Goal: Transaction & Acquisition: Book appointment/travel/reservation

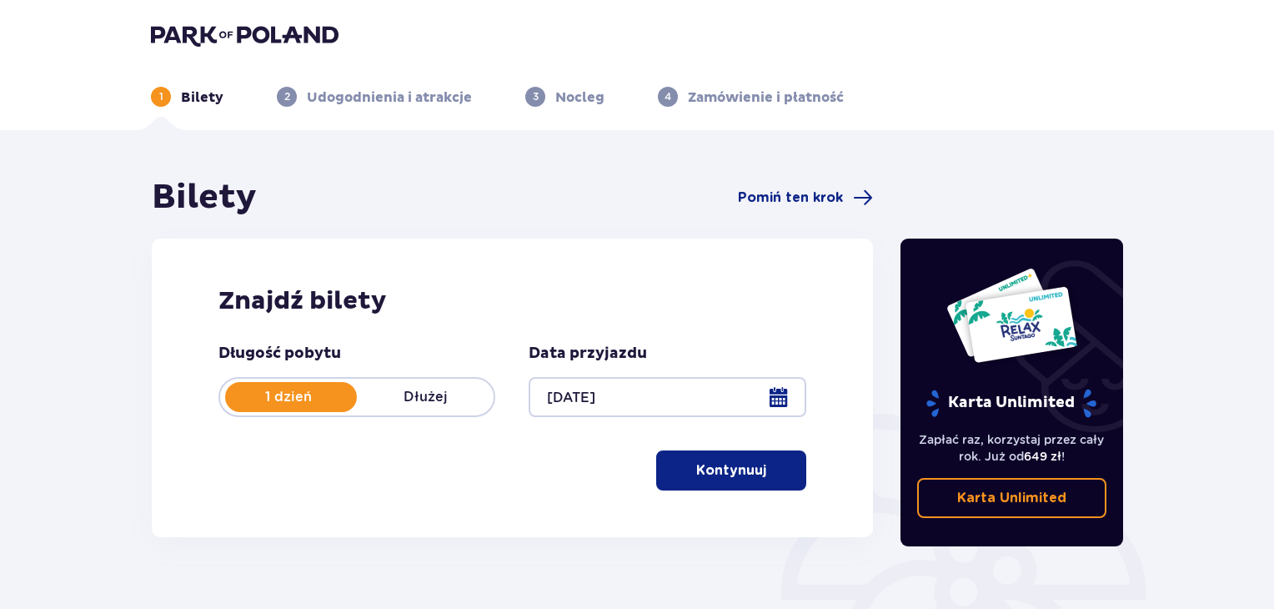
drag, startPoint x: 1278, startPoint y: 43, endPoint x: 1273, endPoint y: 84, distance: 41.2
click at [1273, 84] on html "1 Bilety 2 Udogodnienia i atrakcje 3 Nocleg 4 Zamówienie i płatność Bilety Pomi…" at bounding box center [637, 304] width 1274 height 609
click at [776, 471] on span "button" at bounding box center [770, 470] width 20 height 20
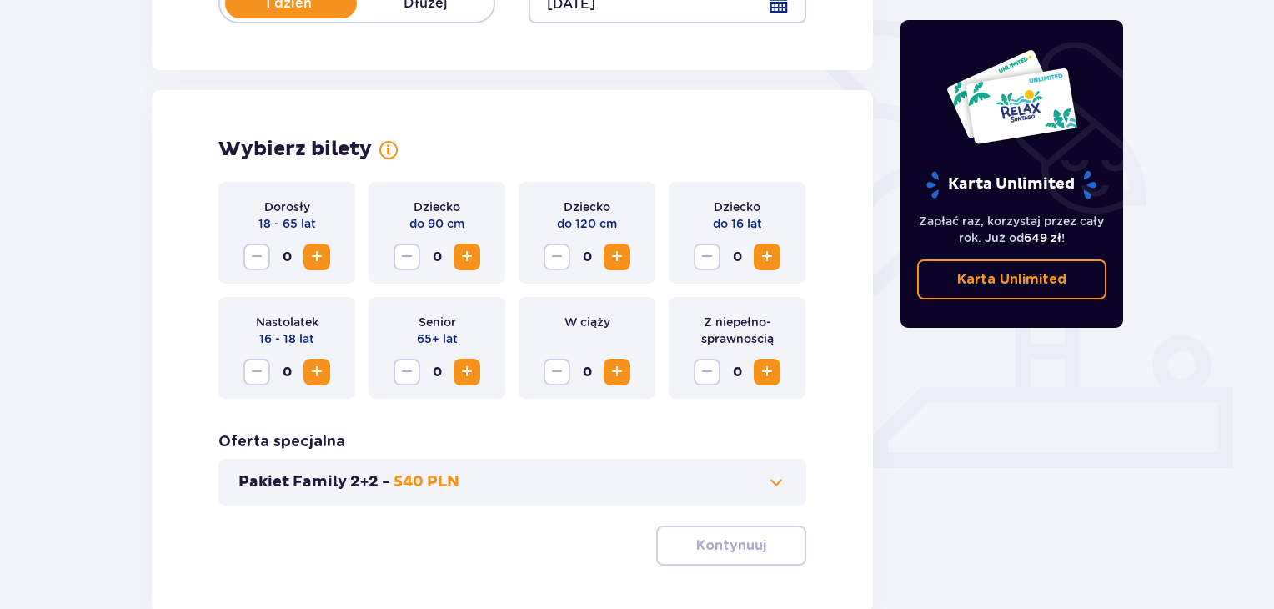
scroll to position [464, 0]
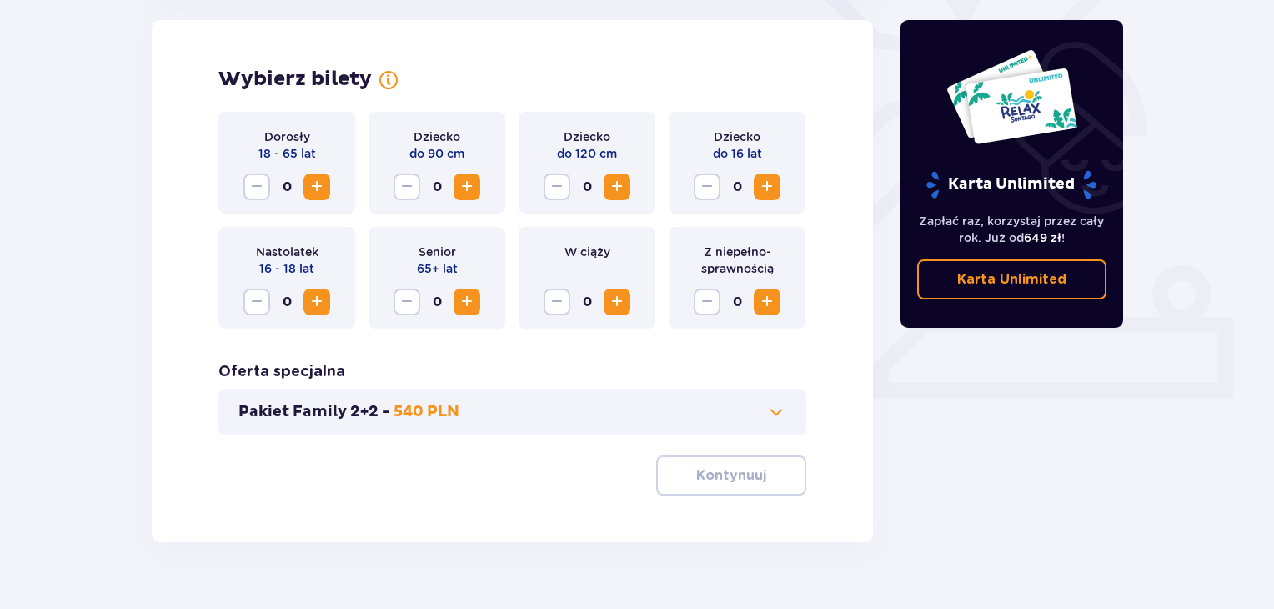
click at [324, 188] on span "Zwiększ" at bounding box center [317, 187] width 20 height 20
click at [320, 183] on span "Zwiększ" at bounding box center [317, 187] width 20 height 20
click at [776, 181] on span "Zwiększ" at bounding box center [767, 187] width 20 height 20
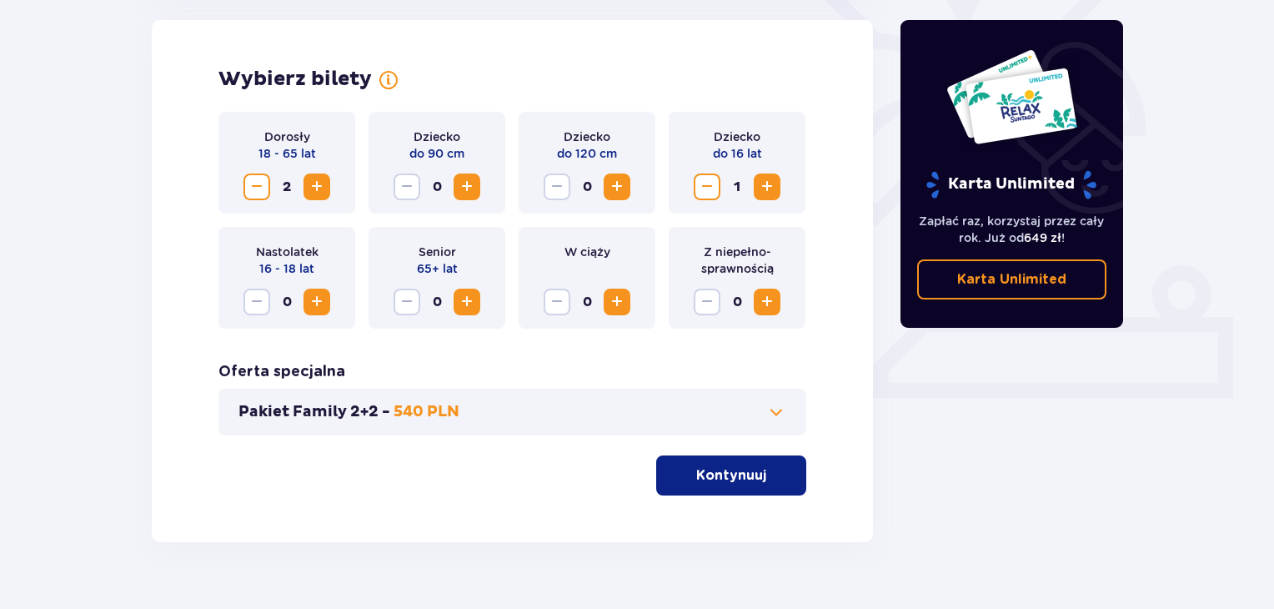
click at [776, 181] on span "Zwiększ" at bounding box center [767, 187] width 20 height 20
click at [721, 481] on p "Kontynuuj" at bounding box center [731, 475] width 70 height 18
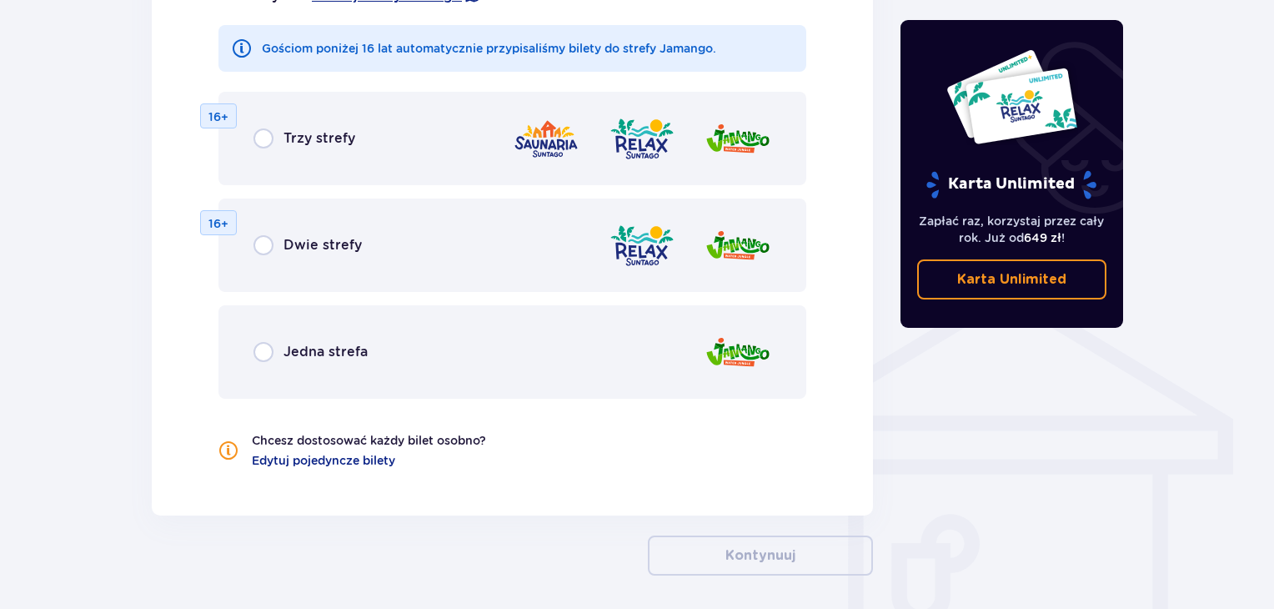
scroll to position [1072, 0]
click at [270, 244] on input "radio" at bounding box center [264, 243] width 20 height 20
radio input "true"
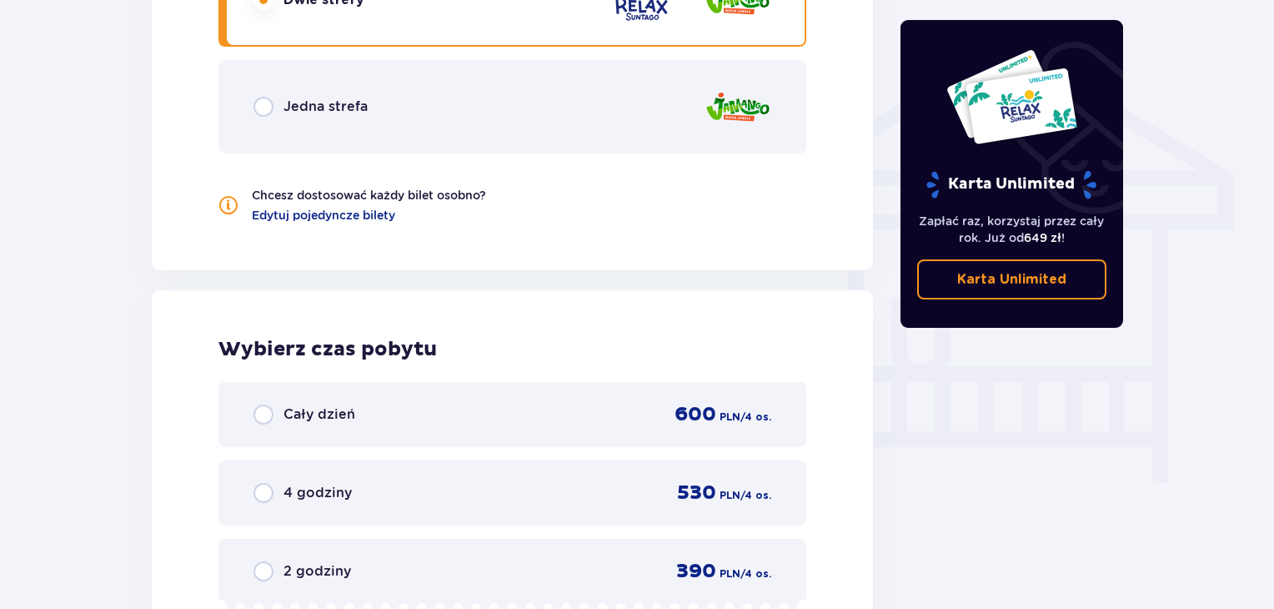
scroll to position [1146, 0]
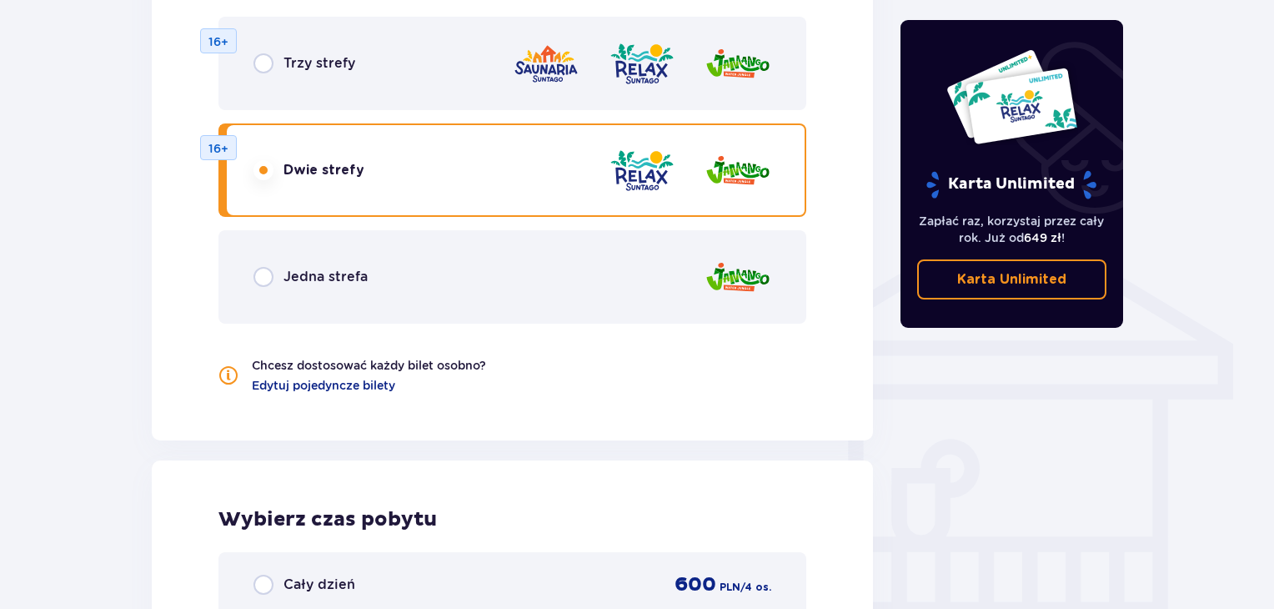
click at [308, 64] on span "Trzy strefy" at bounding box center [320, 63] width 72 height 18
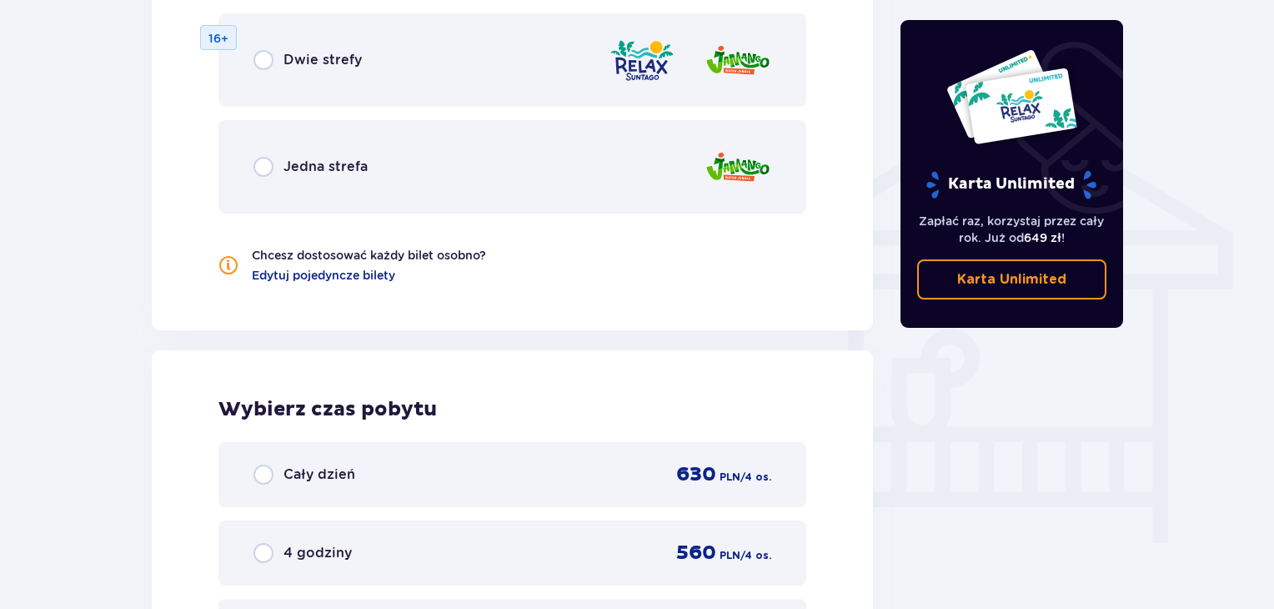
scroll to position [1186, 0]
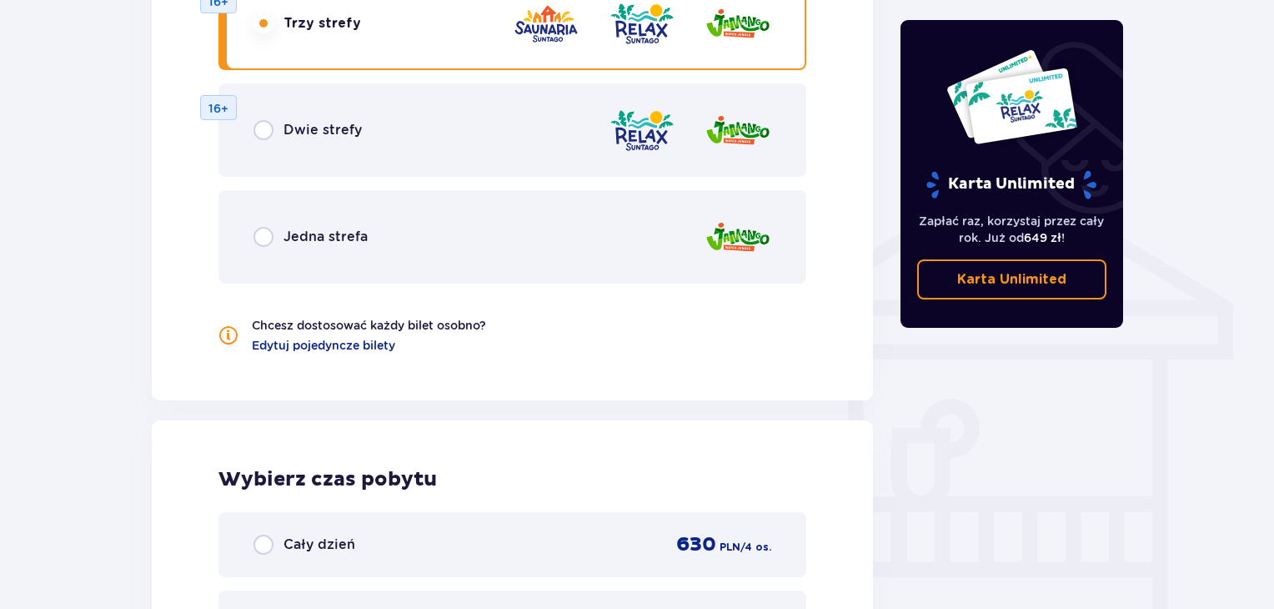
click at [585, 254] on div "Jedna strefa" at bounding box center [512, 236] width 588 height 93
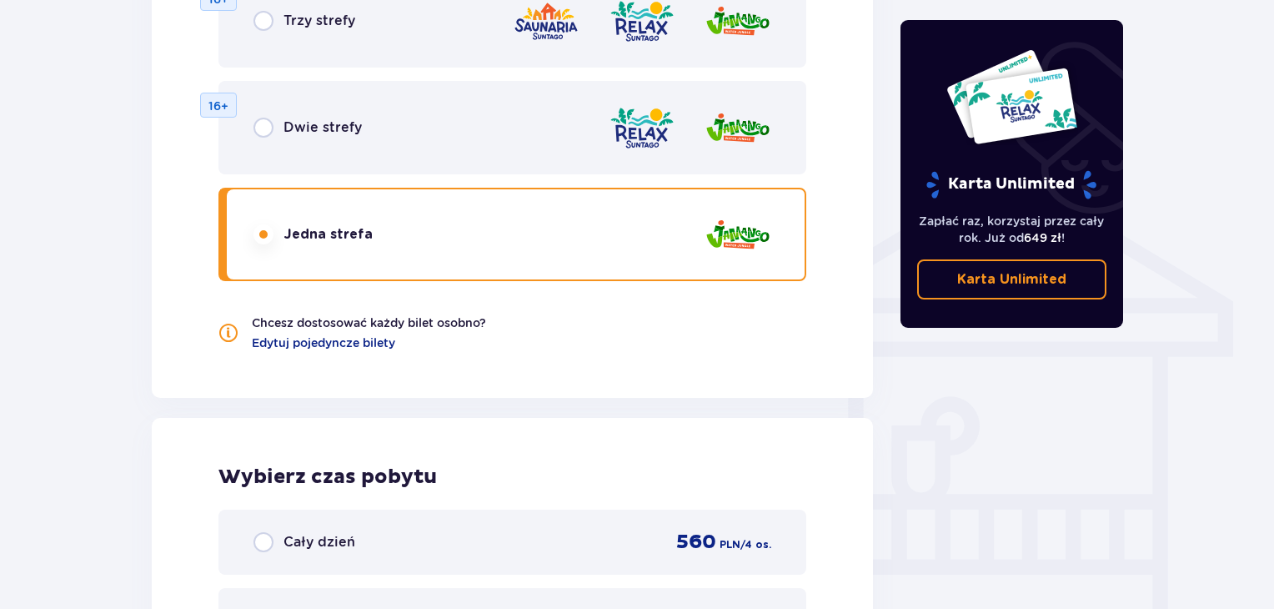
scroll to position [1185, 0]
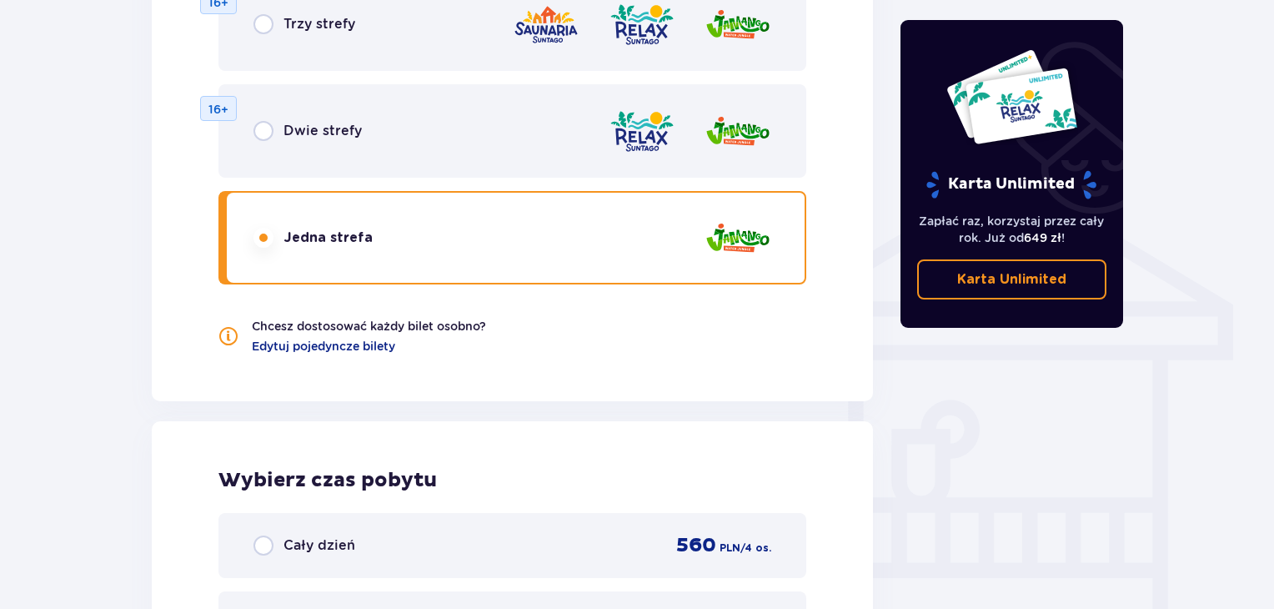
click at [727, 163] on div "Dwie strefy 16+" at bounding box center [512, 130] width 588 height 93
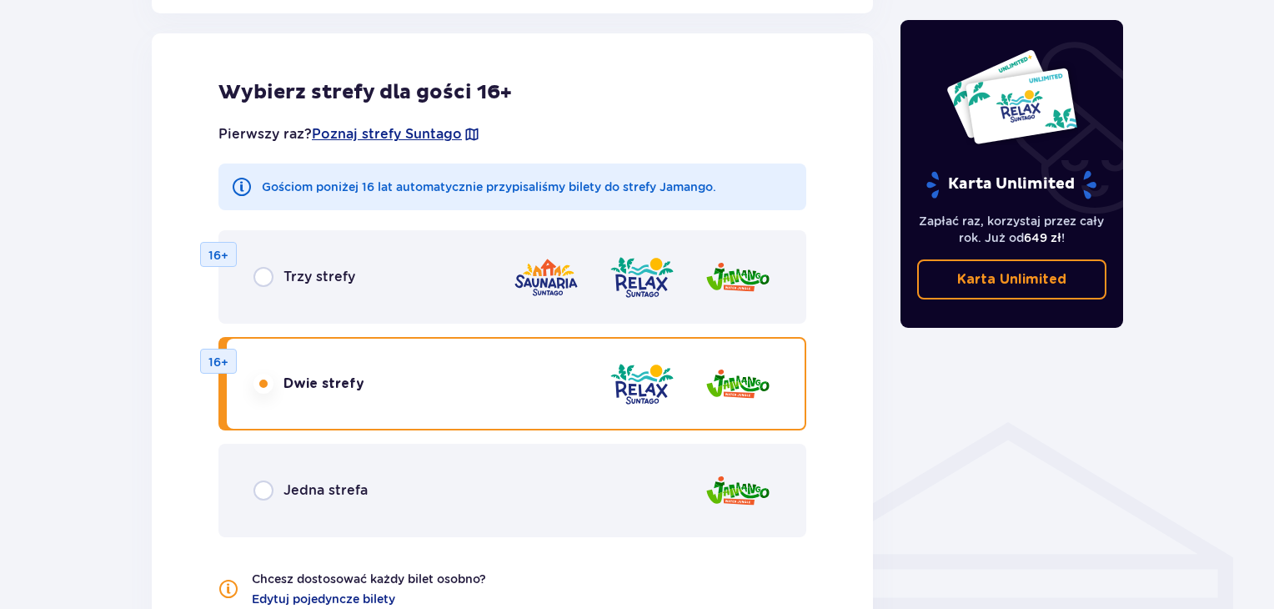
scroll to position [922, 0]
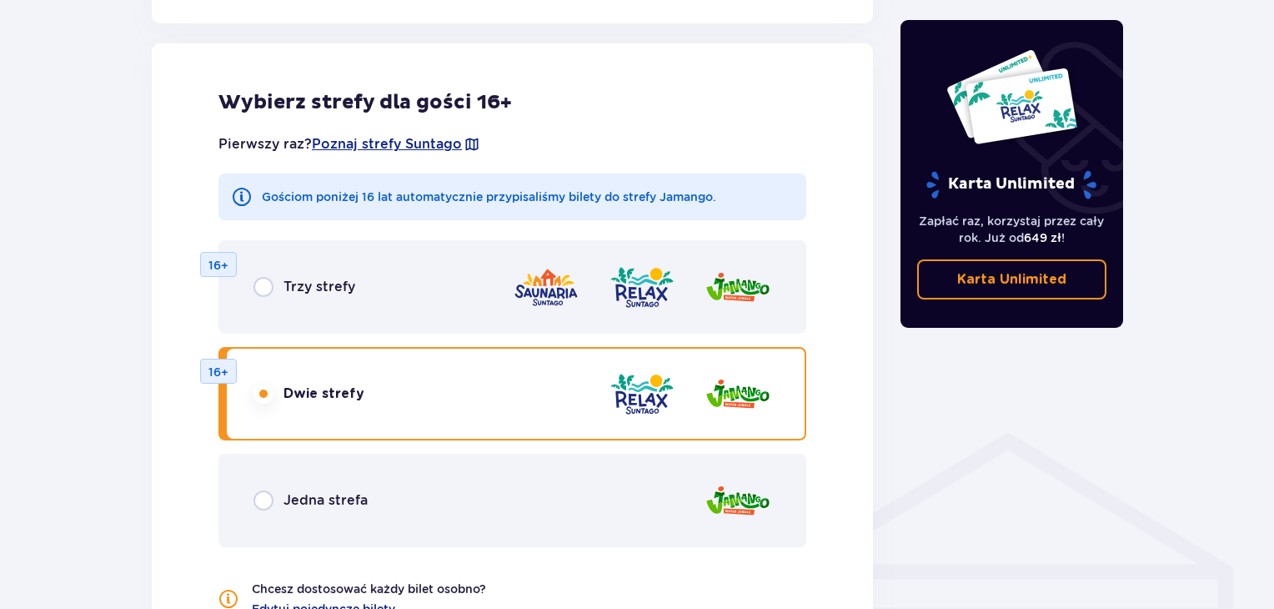
click at [720, 290] on img at bounding box center [738, 288] width 67 height 48
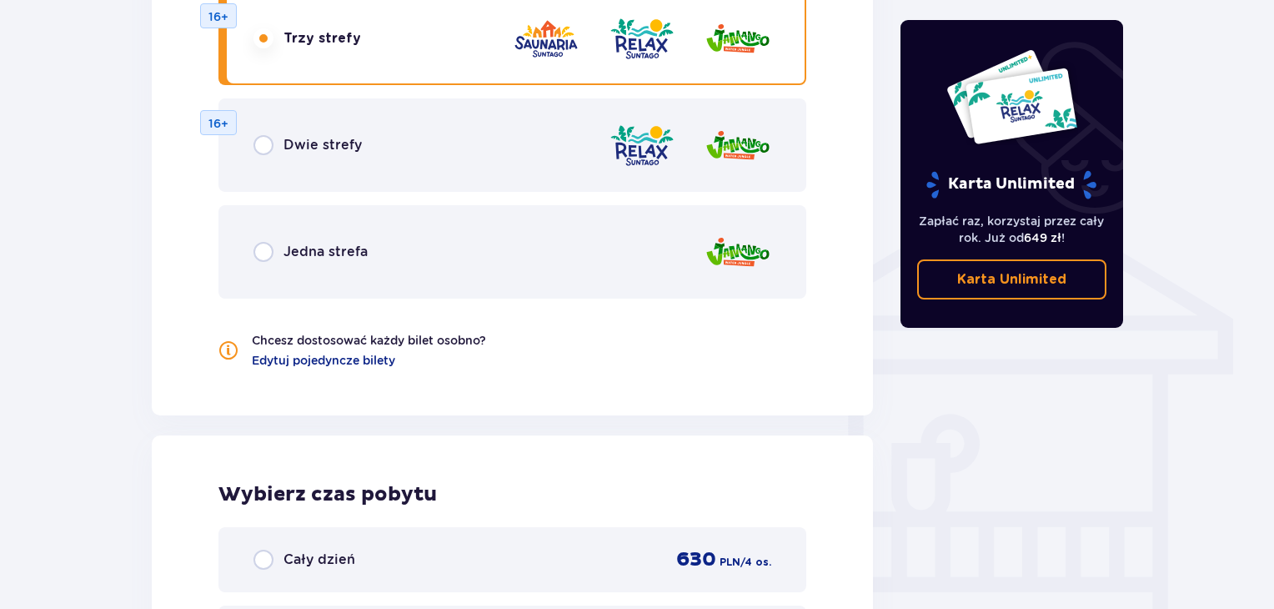
scroll to position [1171, 0]
click at [754, 254] on img at bounding box center [738, 252] width 67 height 48
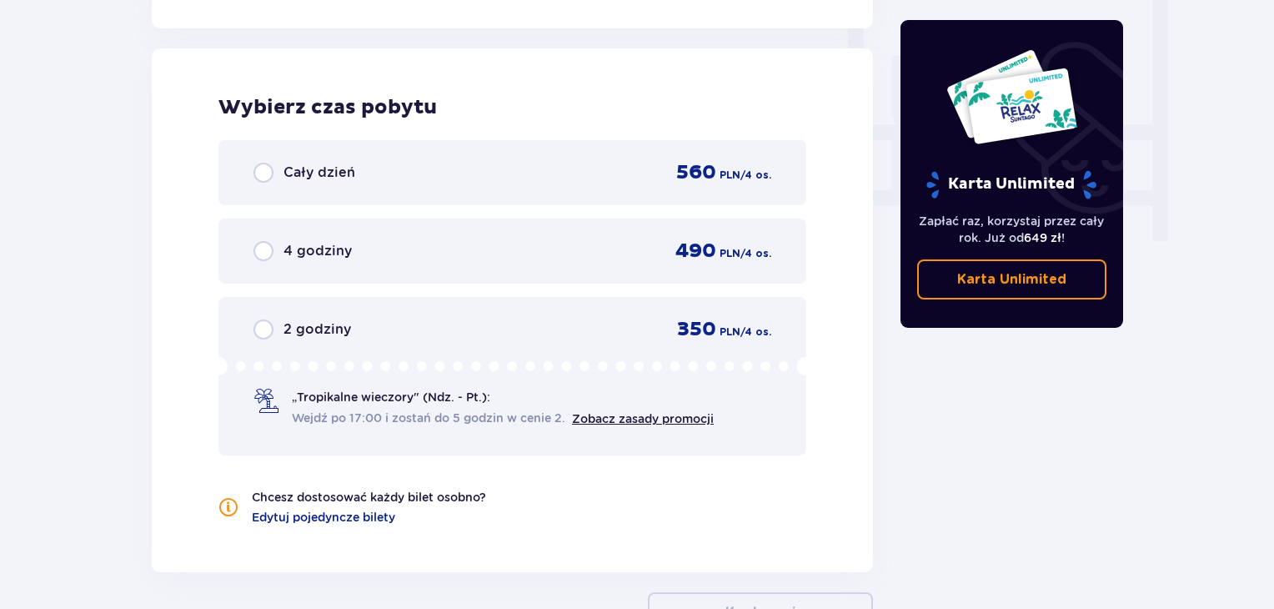
scroll to position [1566, 0]
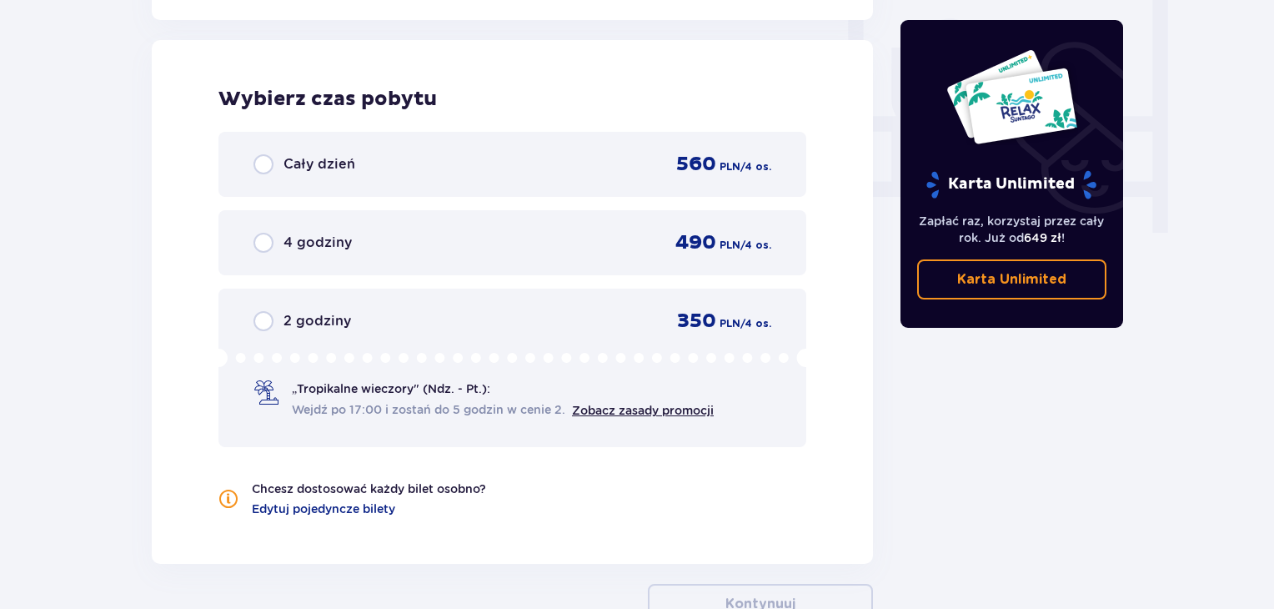
drag, startPoint x: 1271, startPoint y: 456, endPoint x: 1275, endPoint y: 544, distance: 87.7
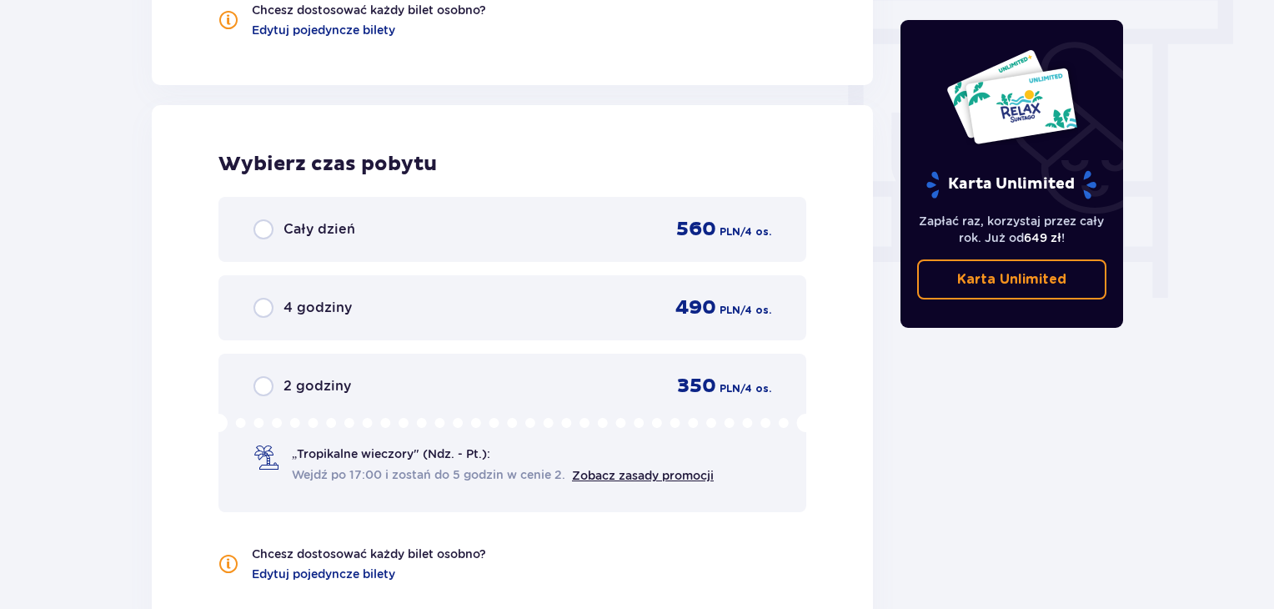
scroll to position [1680, 0]
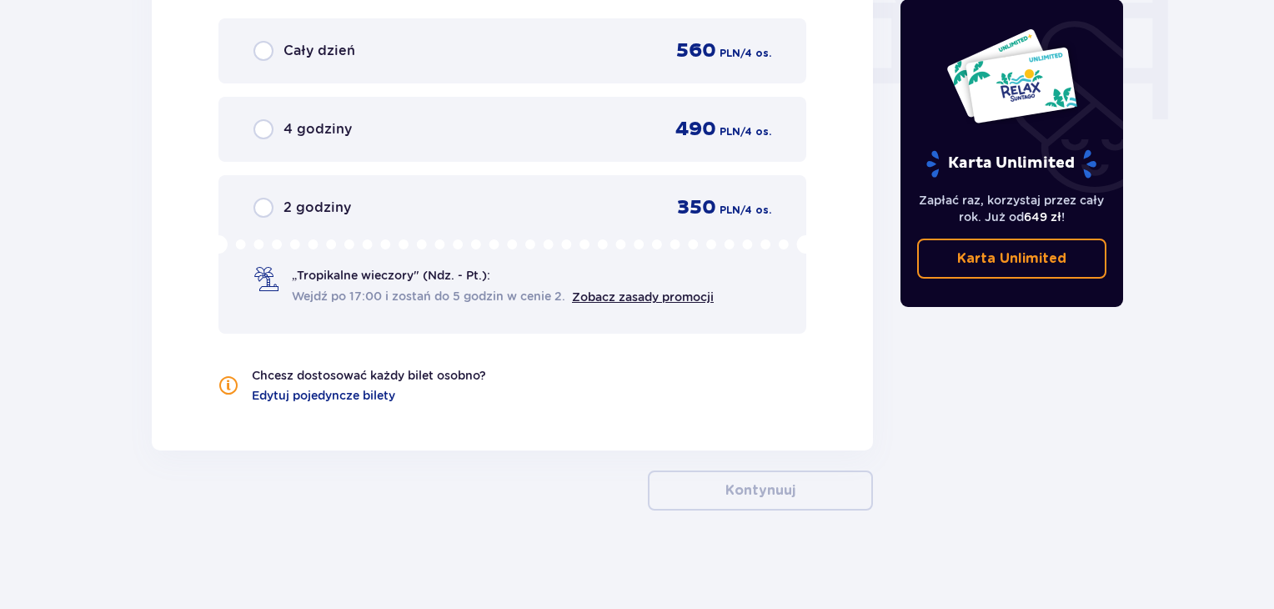
click at [380, 401] on div "Wybierz czas pobytu Cały dzień 560 PLN / 4 os. 4 godziny 490 PLN / 4 os. 2 godz…" at bounding box center [512, 189] width 721 height 524
click at [374, 393] on span "Edytuj pojedyncze bilety" at bounding box center [323, 395] width 143 height 17
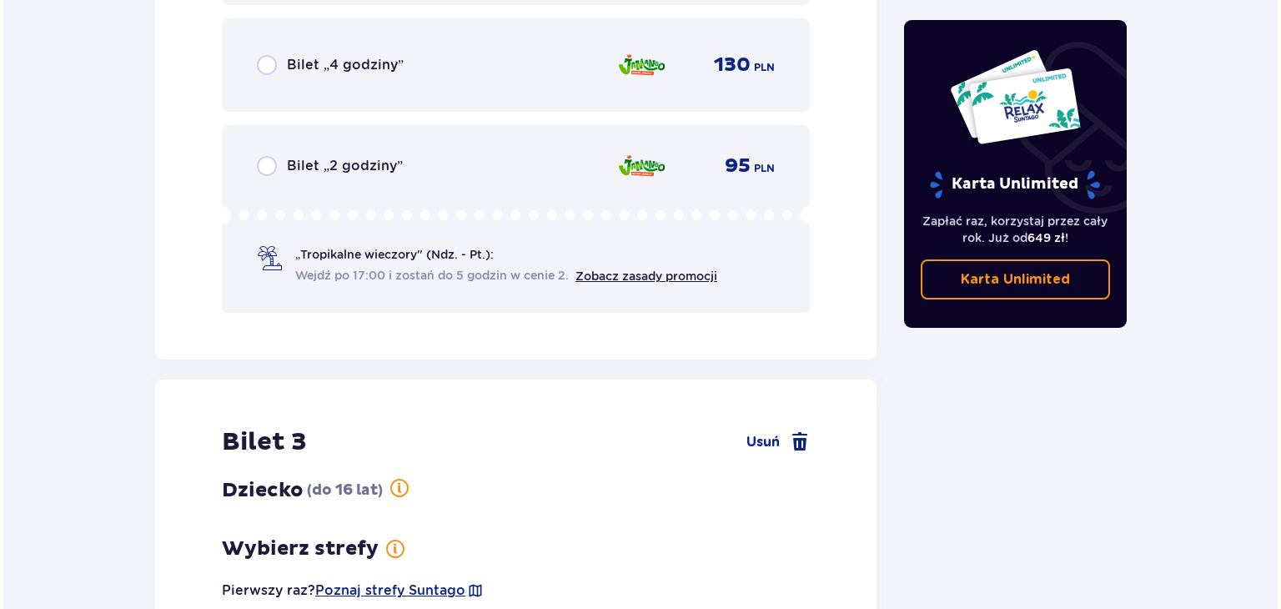
scroll to position [2875, 0]
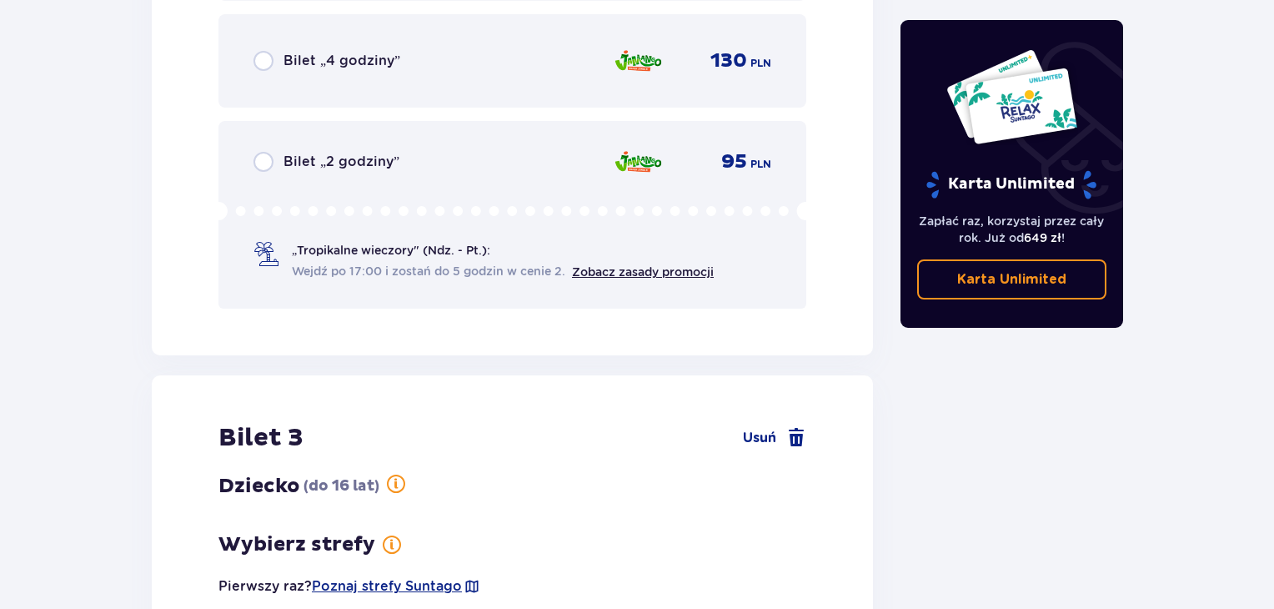
drag, startPoint x: 1268, startPoint y: 391, endPoint x: 1271, endPoint y: 363, distance: 28.5
click at [267, 165] on input "radio" at bounding box center [264, 162] width 20 height 20
radio input "true"
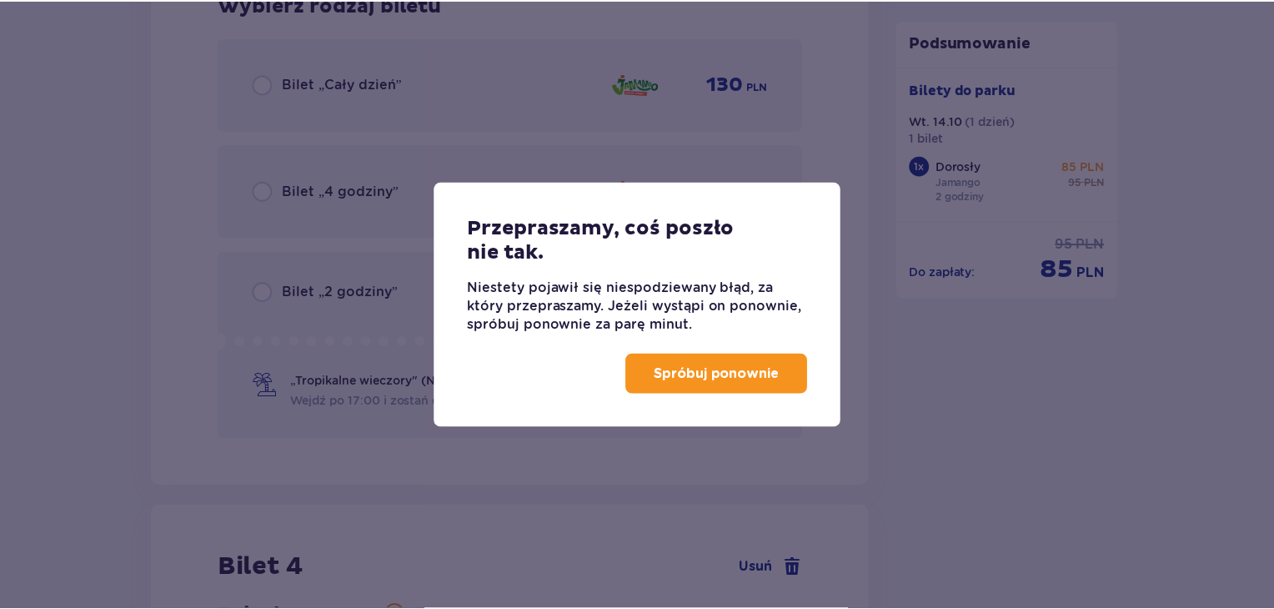
scroll to position [2130, 0]
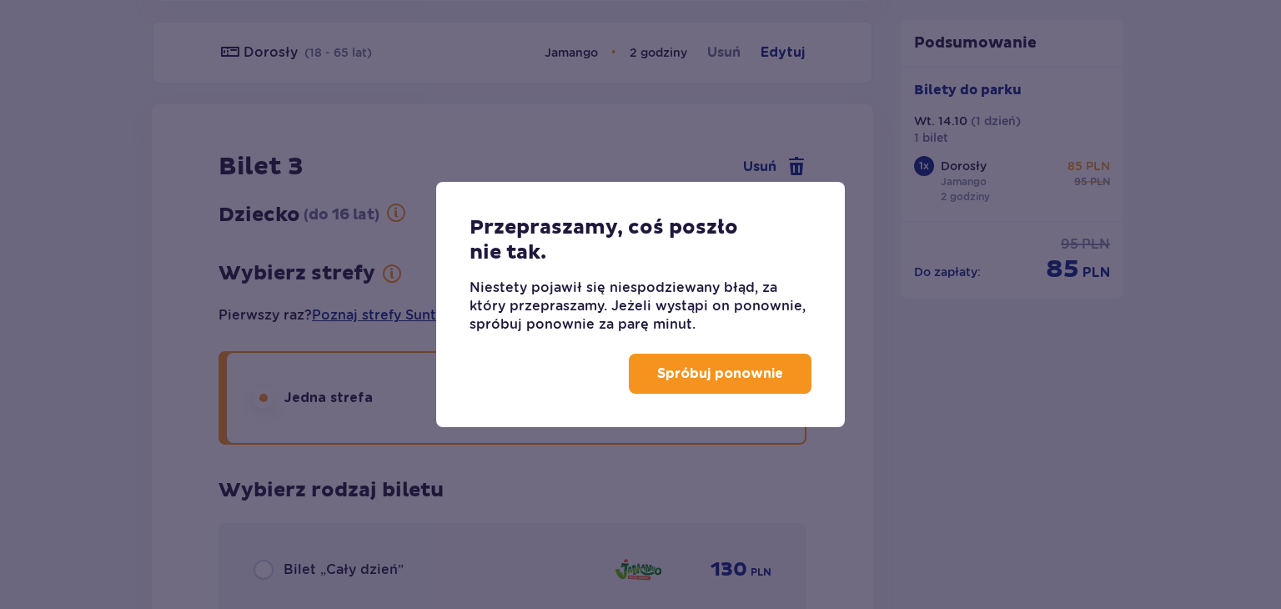
click at [680, 389] on button "Spróbuj ponownie" at bounding box center [720, 374] width 183 height 40
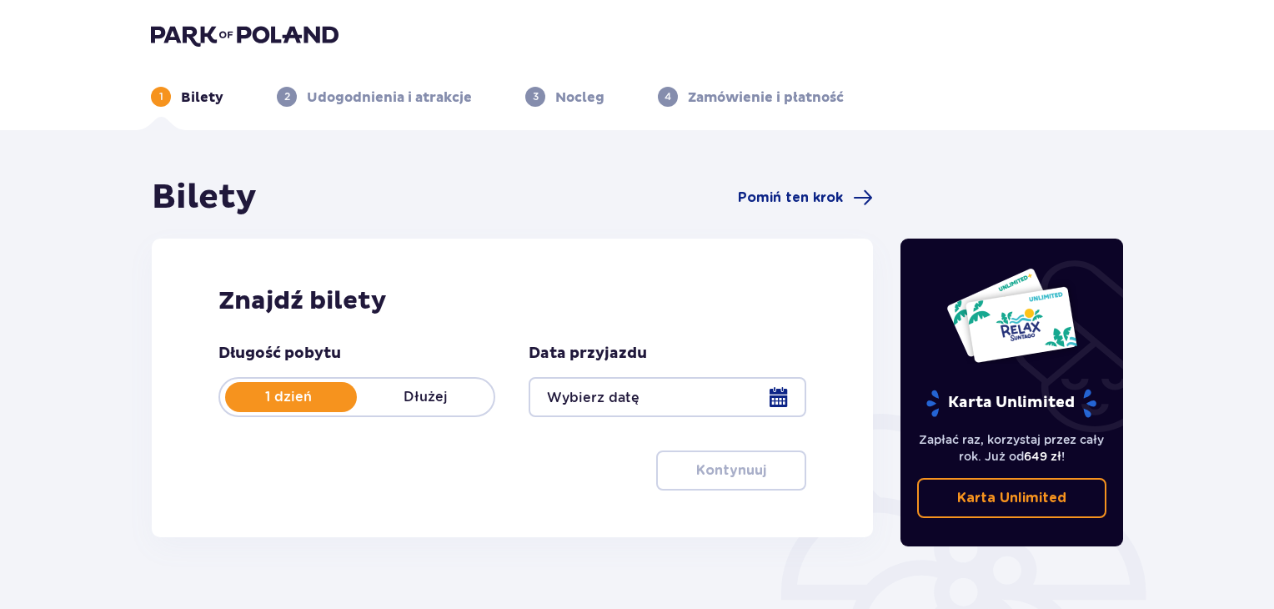
click at [794, 404] on div at bounding box center [667, 397] width 277 height 40
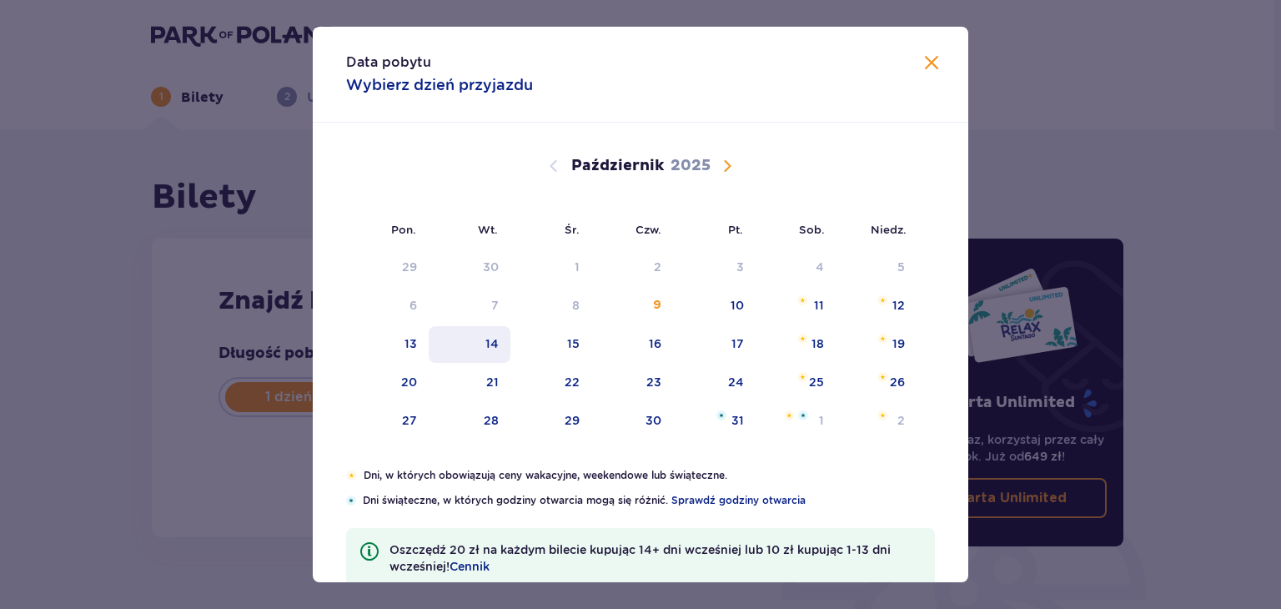
click at [486, 344] on div "14" at bounding box center [491, 343] width 13 height 17
type input "[DATE]"
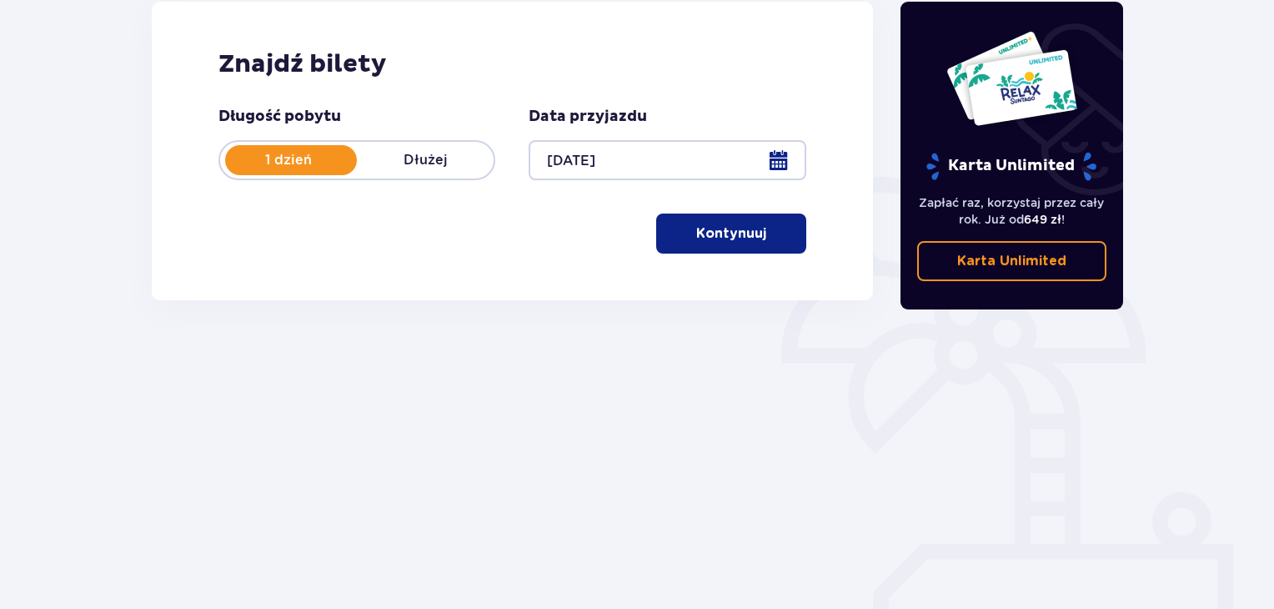
scroll to position [241, 0]
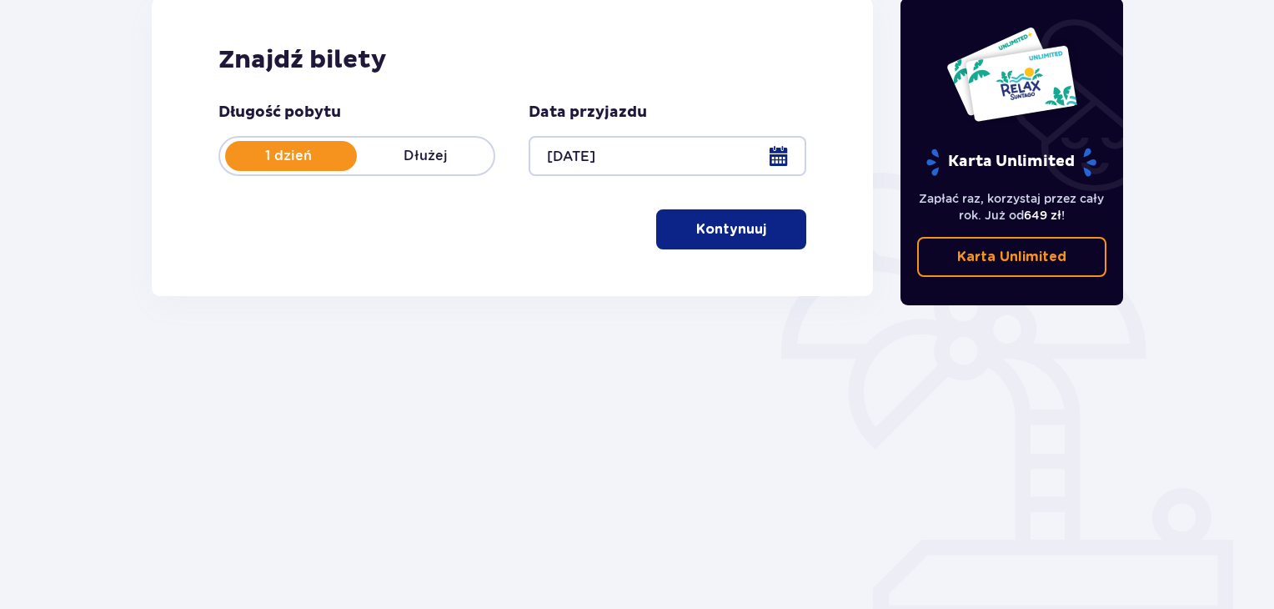
click at [744, 225] on p "Kontynuuj" at bounding box center [731, 229] width 70 height 18
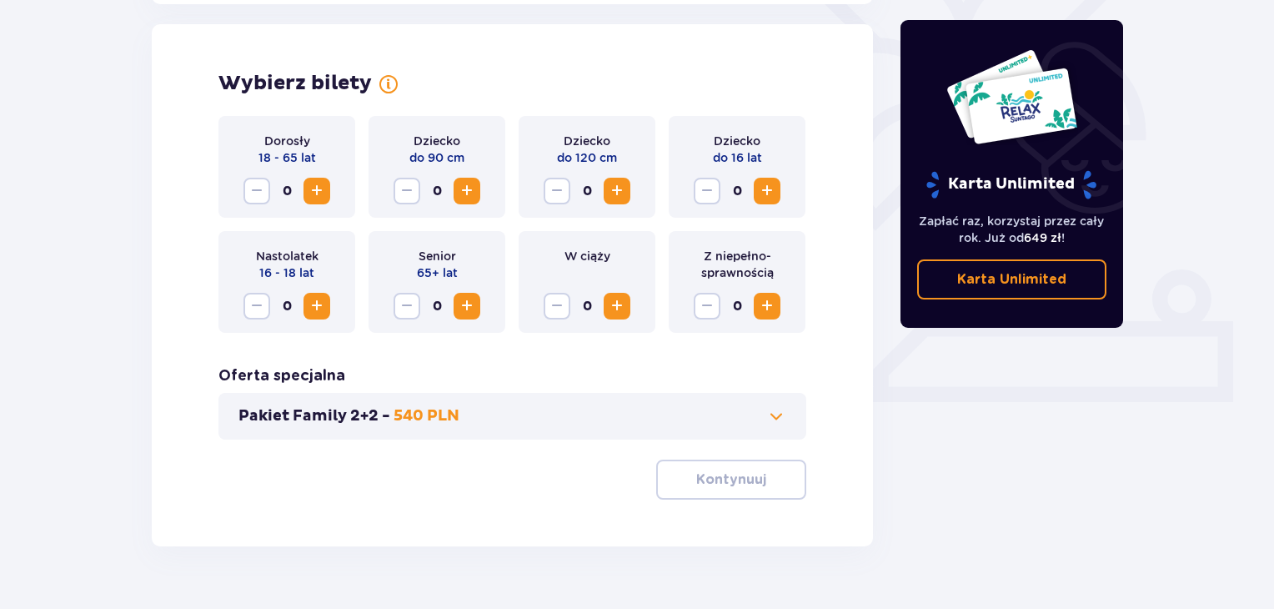
scroll to position [464, 0]
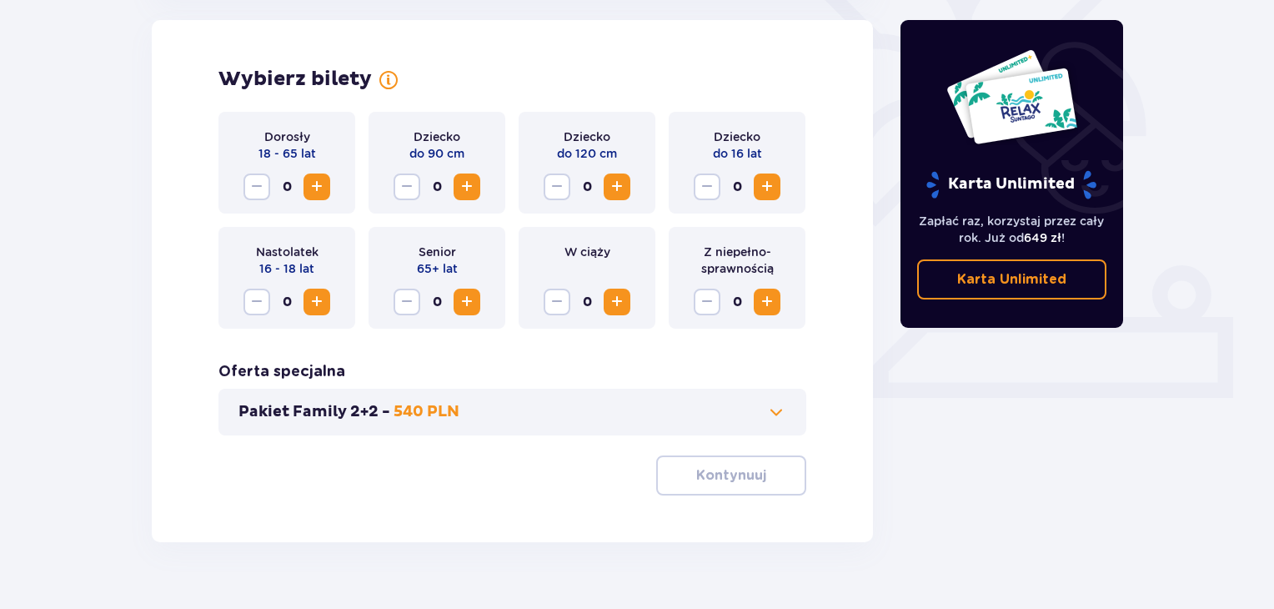
click at [324, 187] on span "Zwiększ" at bounding box center [317, 187] width 20 height 20
click at [776, 188] on span "Zwiększ" at bounding box center [767, 187] width 20 height 20
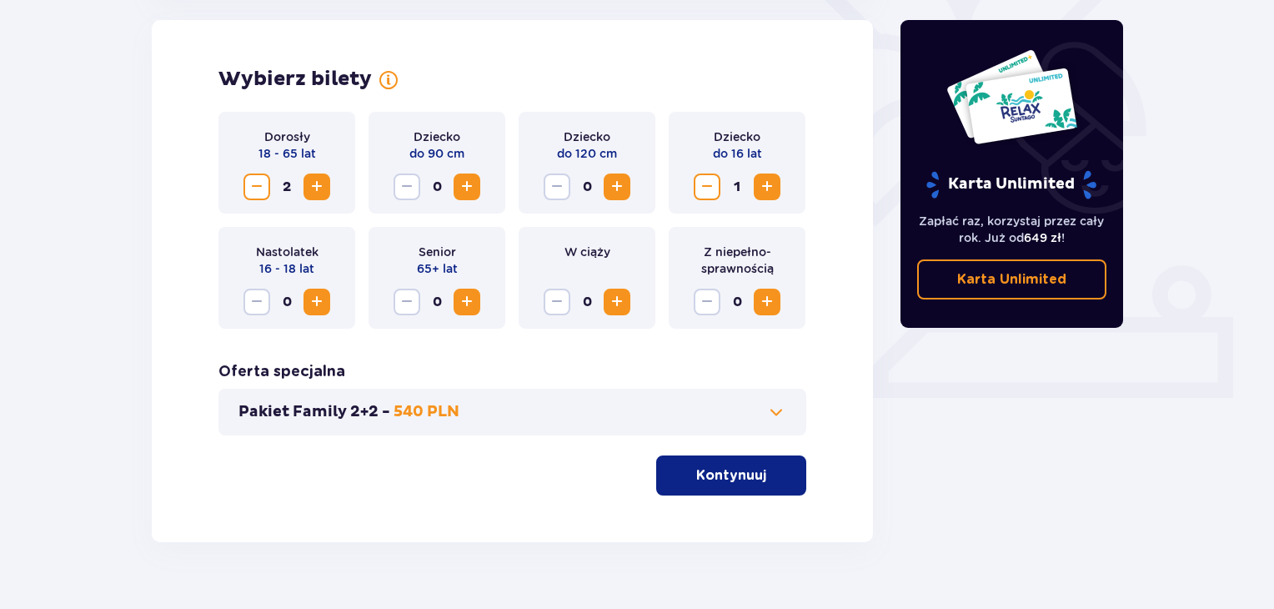
click at [778, 198] on div "1" at bounding box center [737, 186] width 87 height 27
click at [774, 191] on span "Zwiększ" at bounding box center [767, 187] width 20 height 20
click at [725, 471] on p "Kontynuuj" at bounding box center [731, 475] width 70 height 18
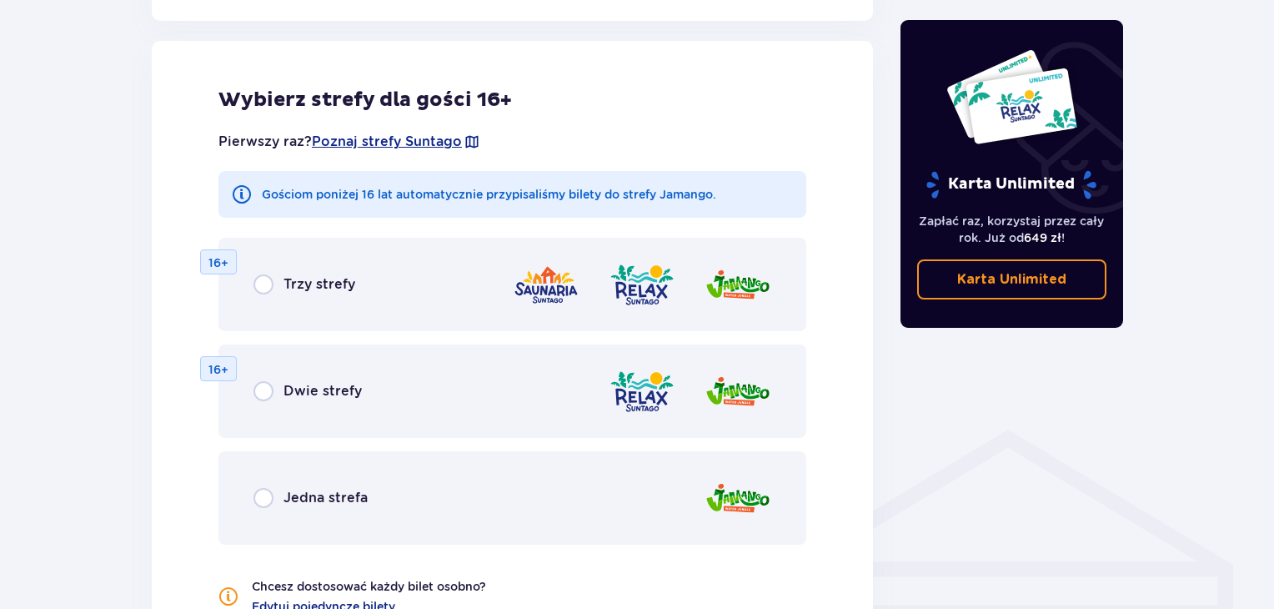
scroll to position [926, 0]
click at [298, 500] on span "Jedna strefa" at bounding box center [326, 497] width 84 height 18
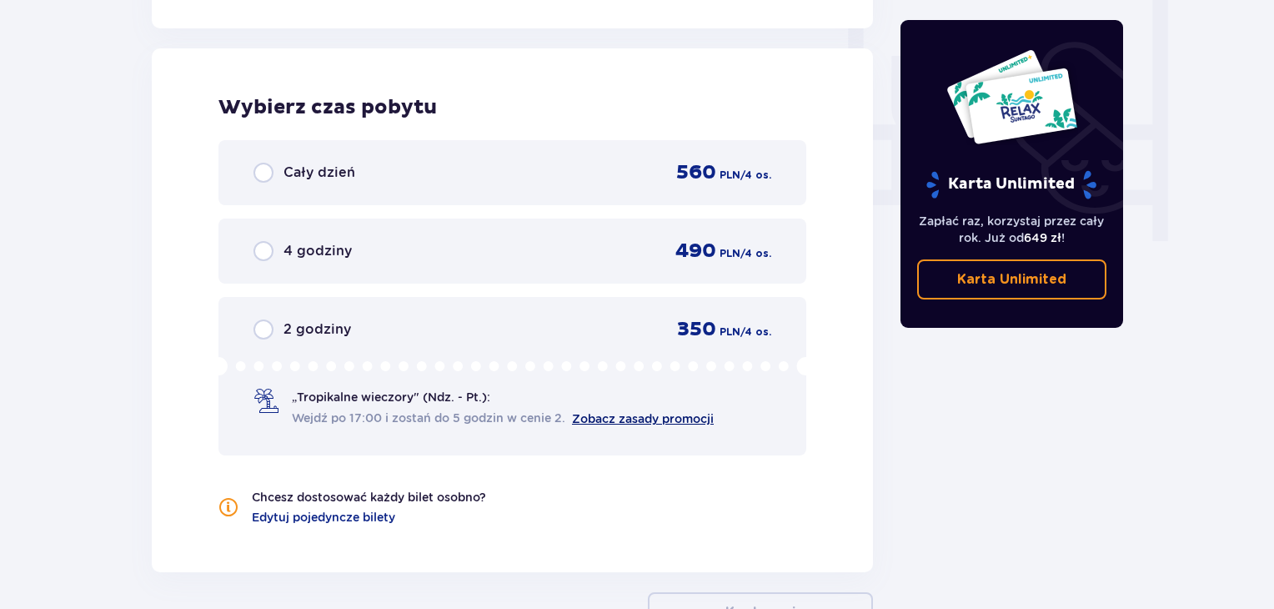
scroll to position [1566, 0]
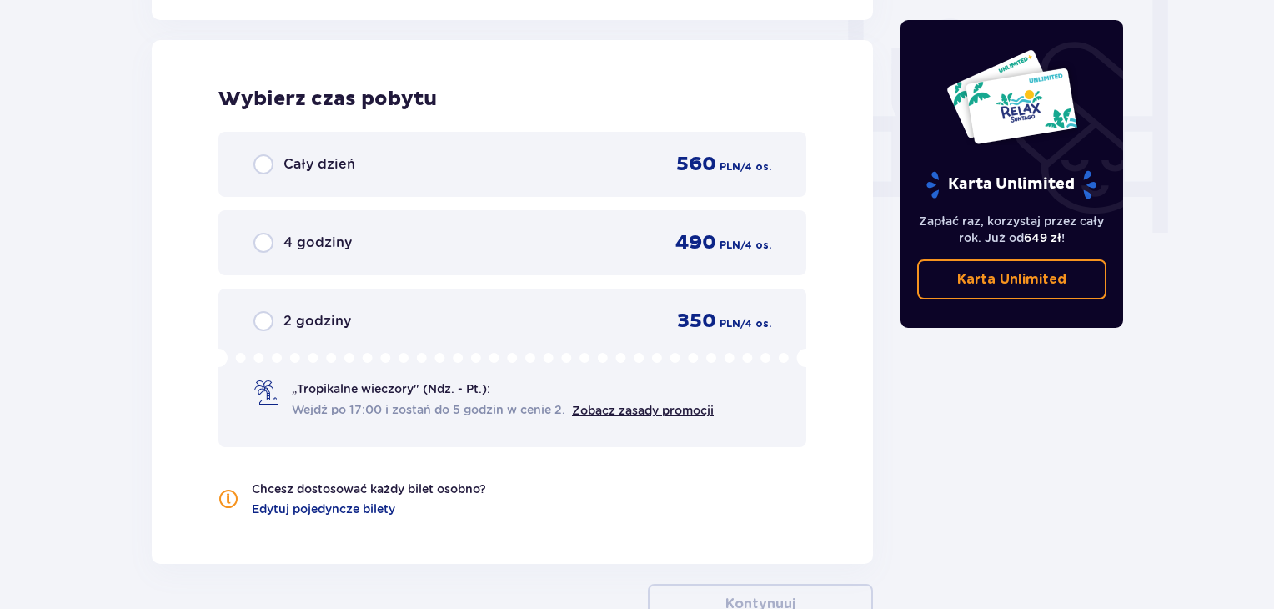
click at [384, 344] on div "2 godziny 350 PLN / 4 os. „Tropikalne wieczory" (Ndz. - Pt.): Wejdź po 17:00 i …" at bounding box center [512, 368] width 588 height 158
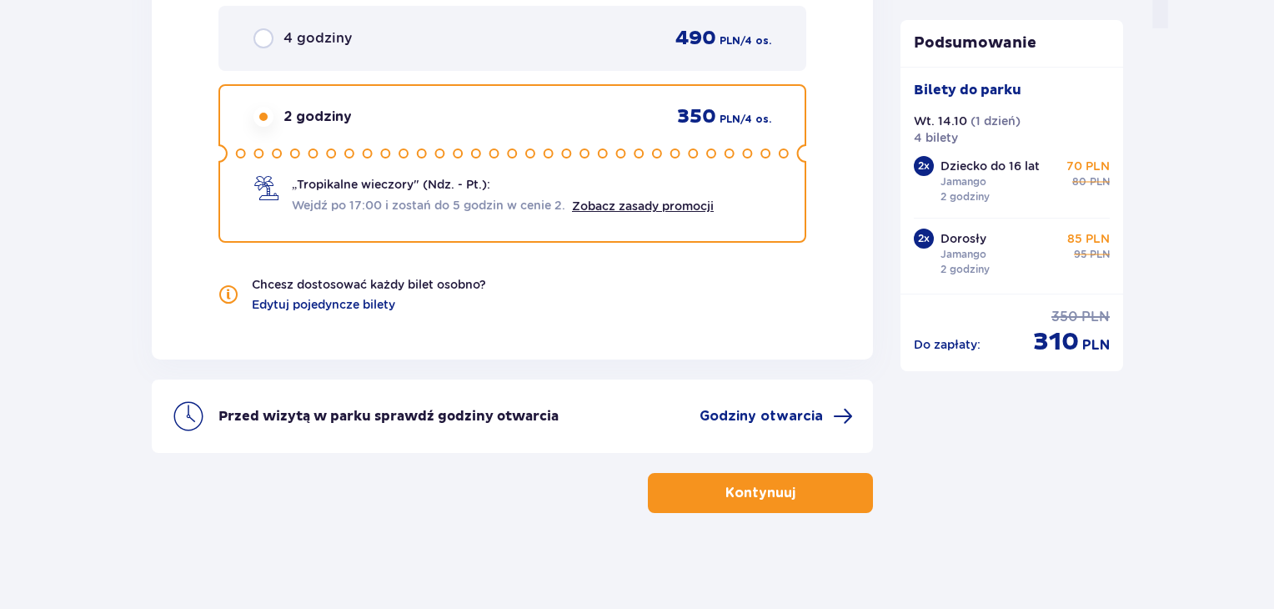
scroll to position [1773, 0]
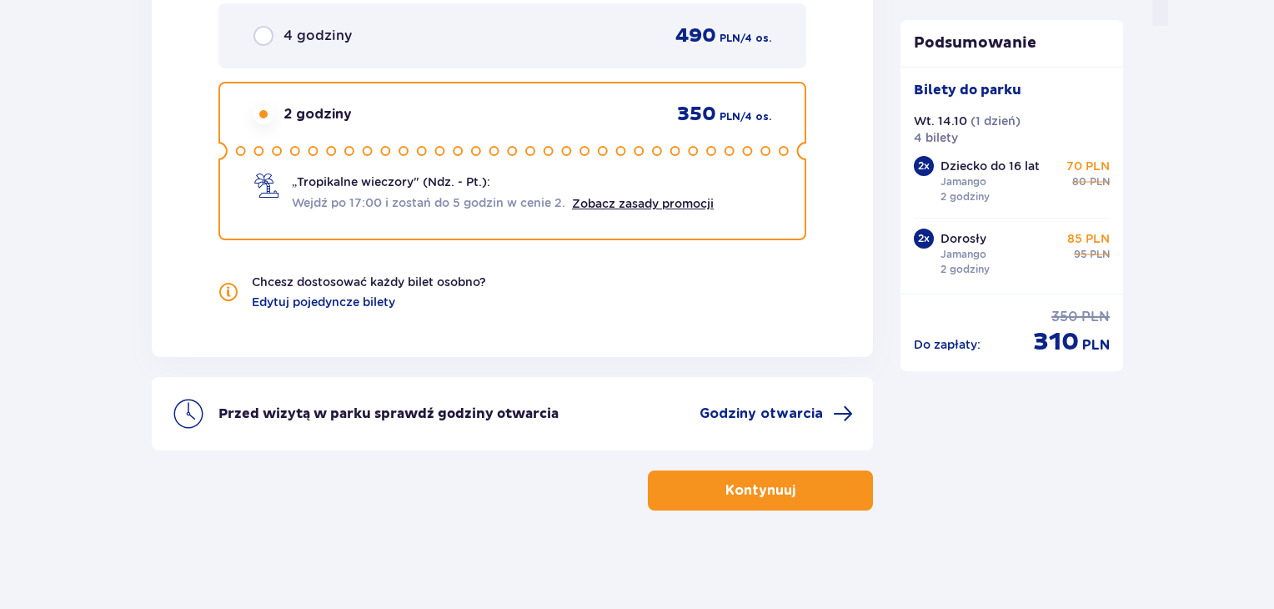
click at [709, 481] on button "Kontynuuj" at bounding box center [760, 490] width 225 height 40
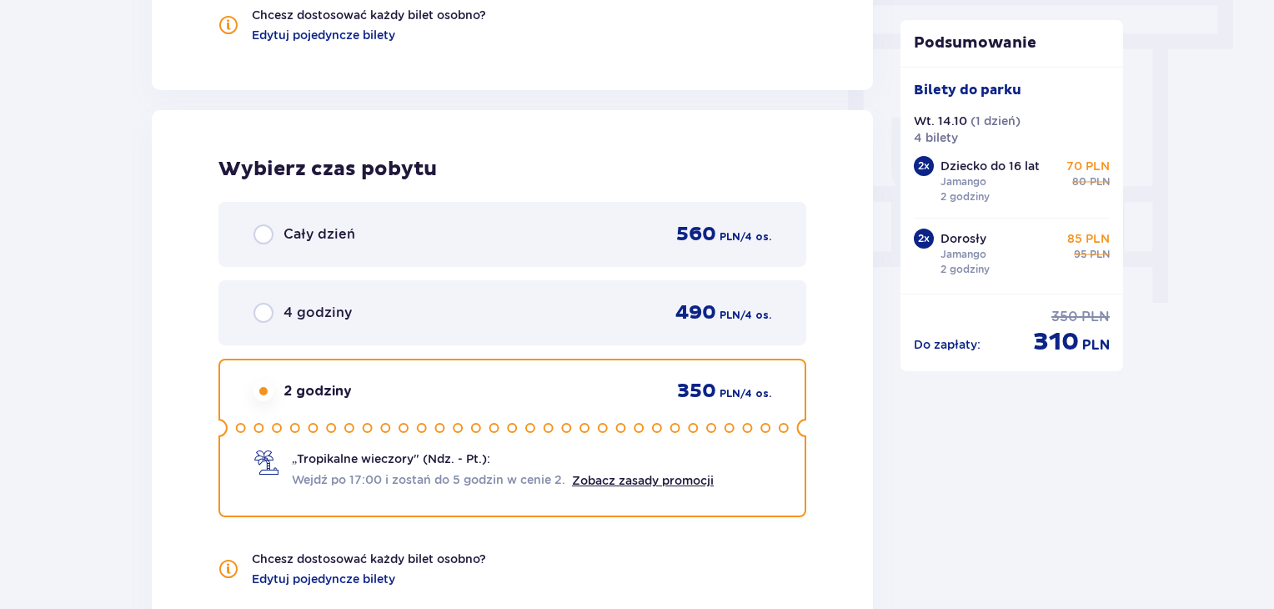
scroll to position [1517, 0]
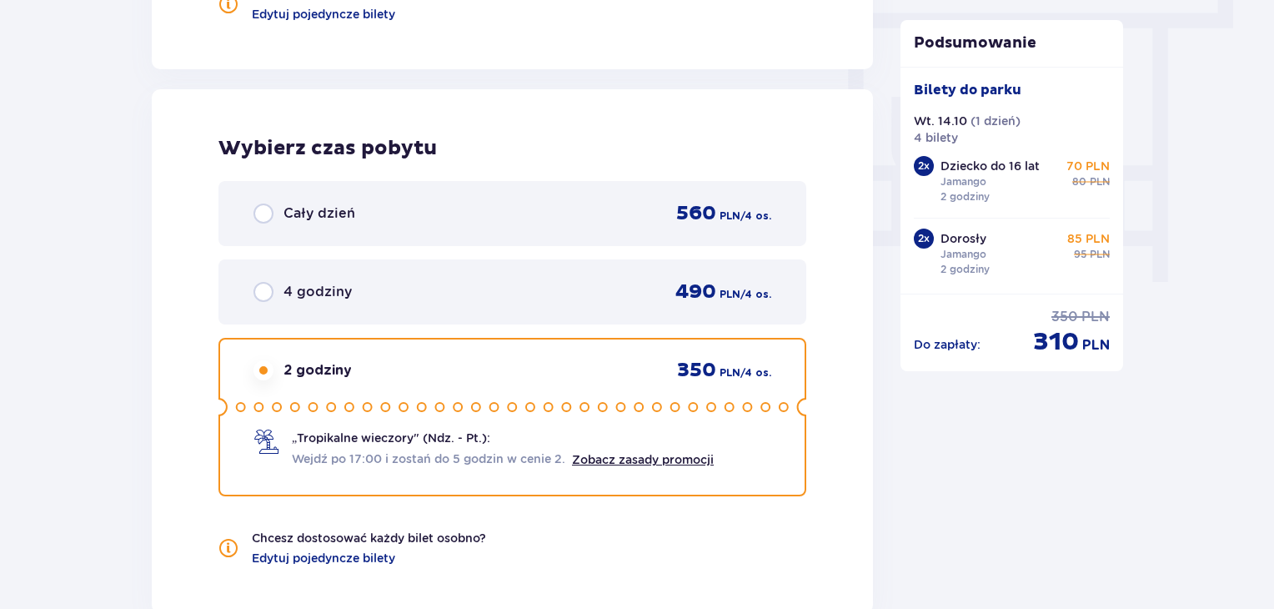
click at [270, 298] on input "radio" at bounding box center [264, 292] width 20 height 20
radio input "true"
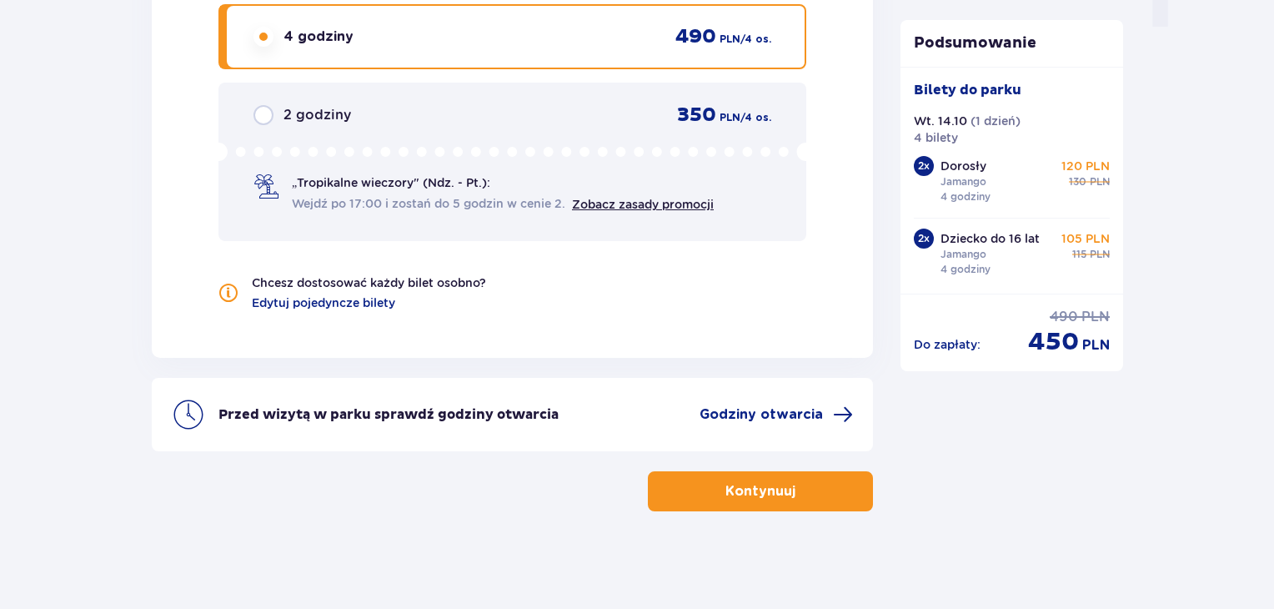
scroll to position [1773, 0]
click at [344, 124] on div "2 godziny 350 PLN / 4 os. „Tropikalne wieczory" (Ndz. - Pt.): Wejdź po 17:00 i …" at bounding box center [512, 161] width 588 height 158
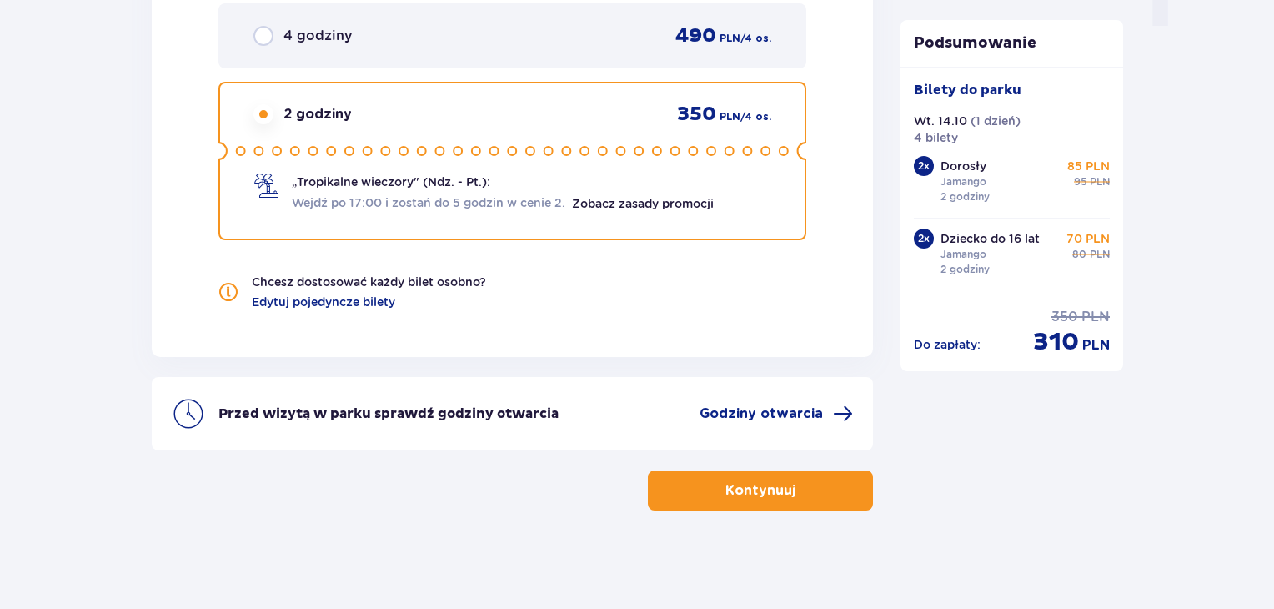
click at [344, 124] on div "2 godziny 350 PLN / 4 os. „Tropikalne wieczory" (Ndz. - Pt.): Wejdź po 17:00 i …" at bounding box center [512, 161] width 588 height 158
click at [697, 490] on button "Kontynuuj" at bounding box center [760, 490] width 225 height 40
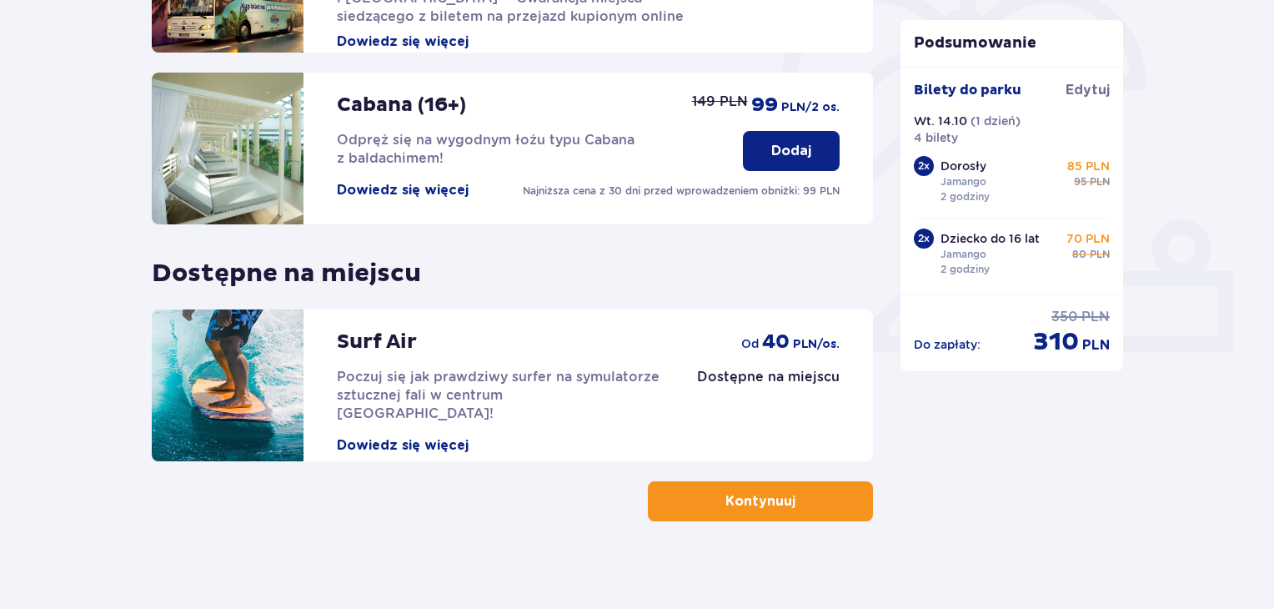
scroll to position [522, 0]
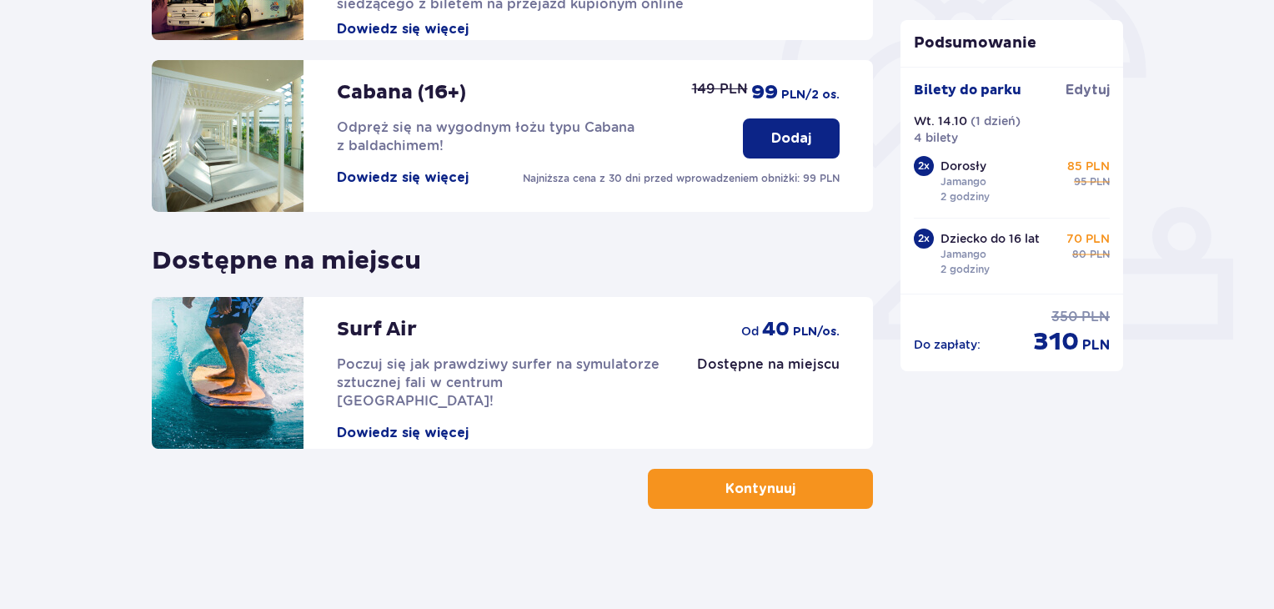
click at [831, 487] on button "Kontynuuj" at bounding box center [760, 489] width 225 height 40
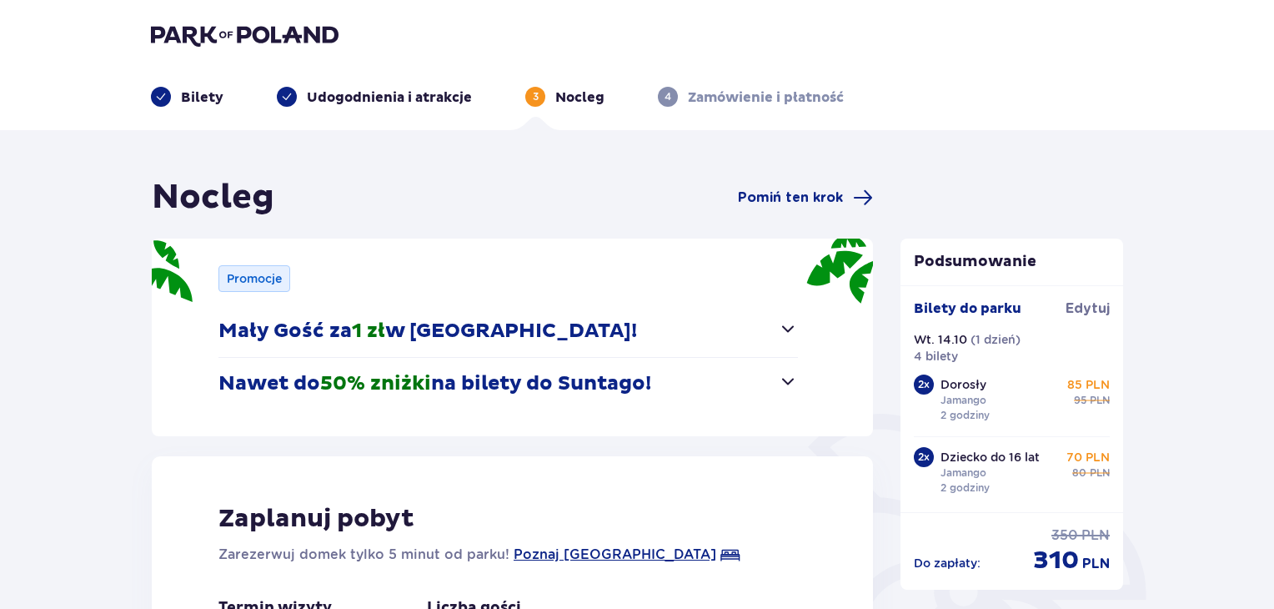
click at [788, 329] on span "button" at bounding box center [788, 329] width 20 height 20
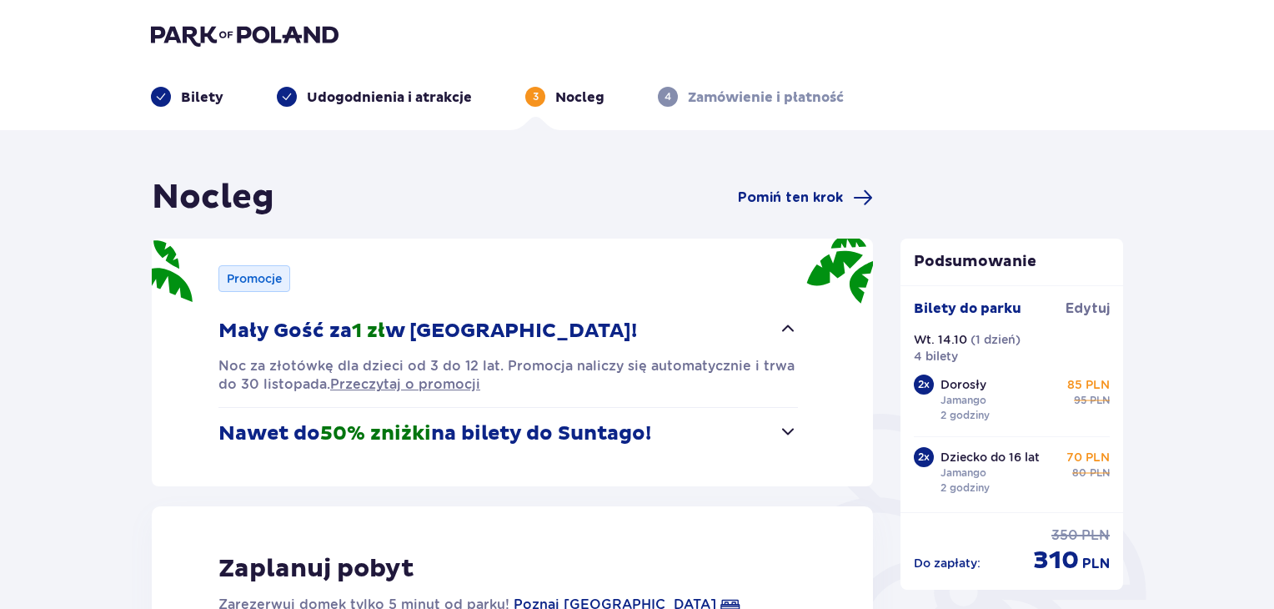
click at [784, 436] on span "button" at bounding box center [788, 431] width 20 height 20
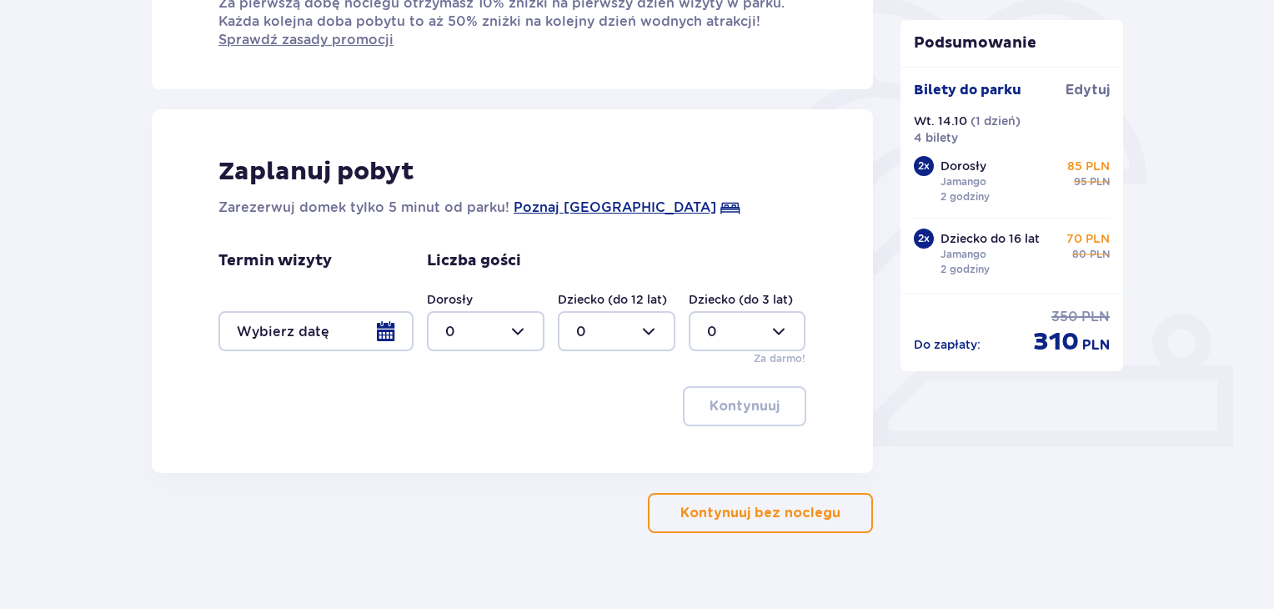
scroll to position [439, 0]
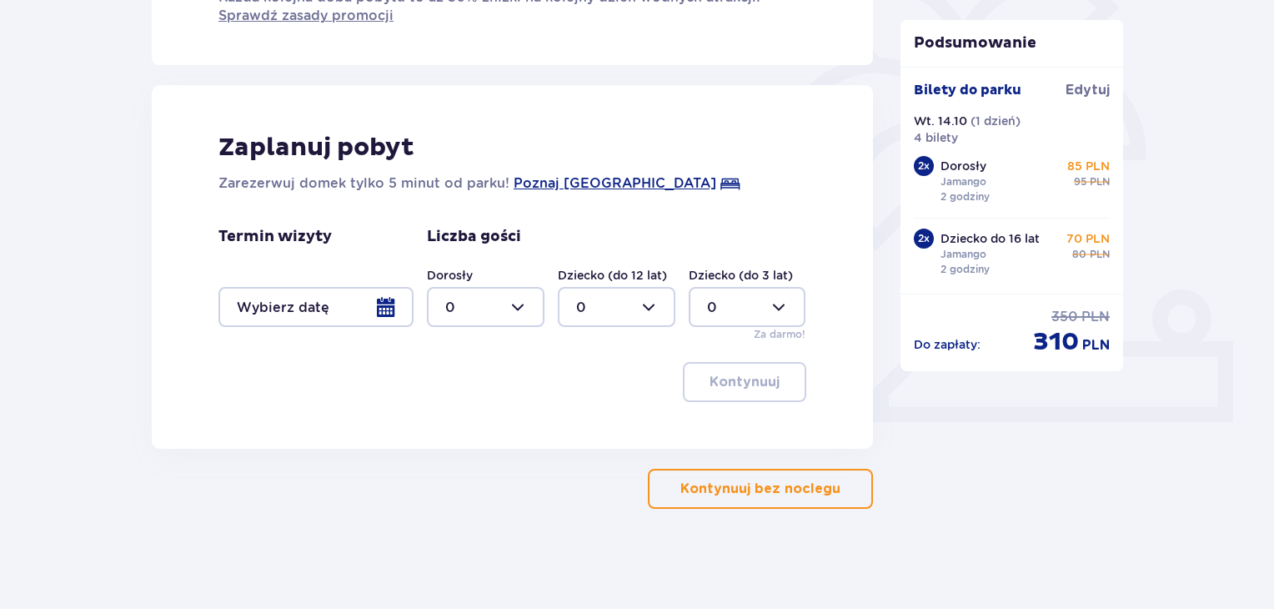
click at [841, 480] on span "button" at bounding box center [844, 489] width 20 height 20
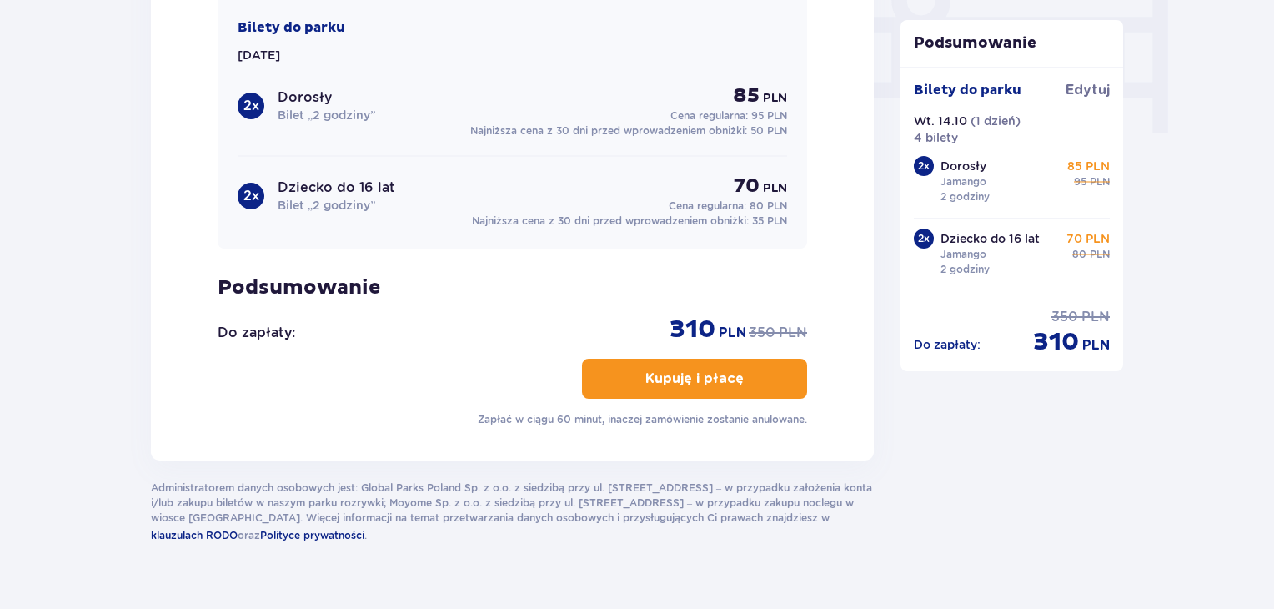
scroll to position [1696, 0]
